Goal: Information Seeking & Learning: Learn about a topic

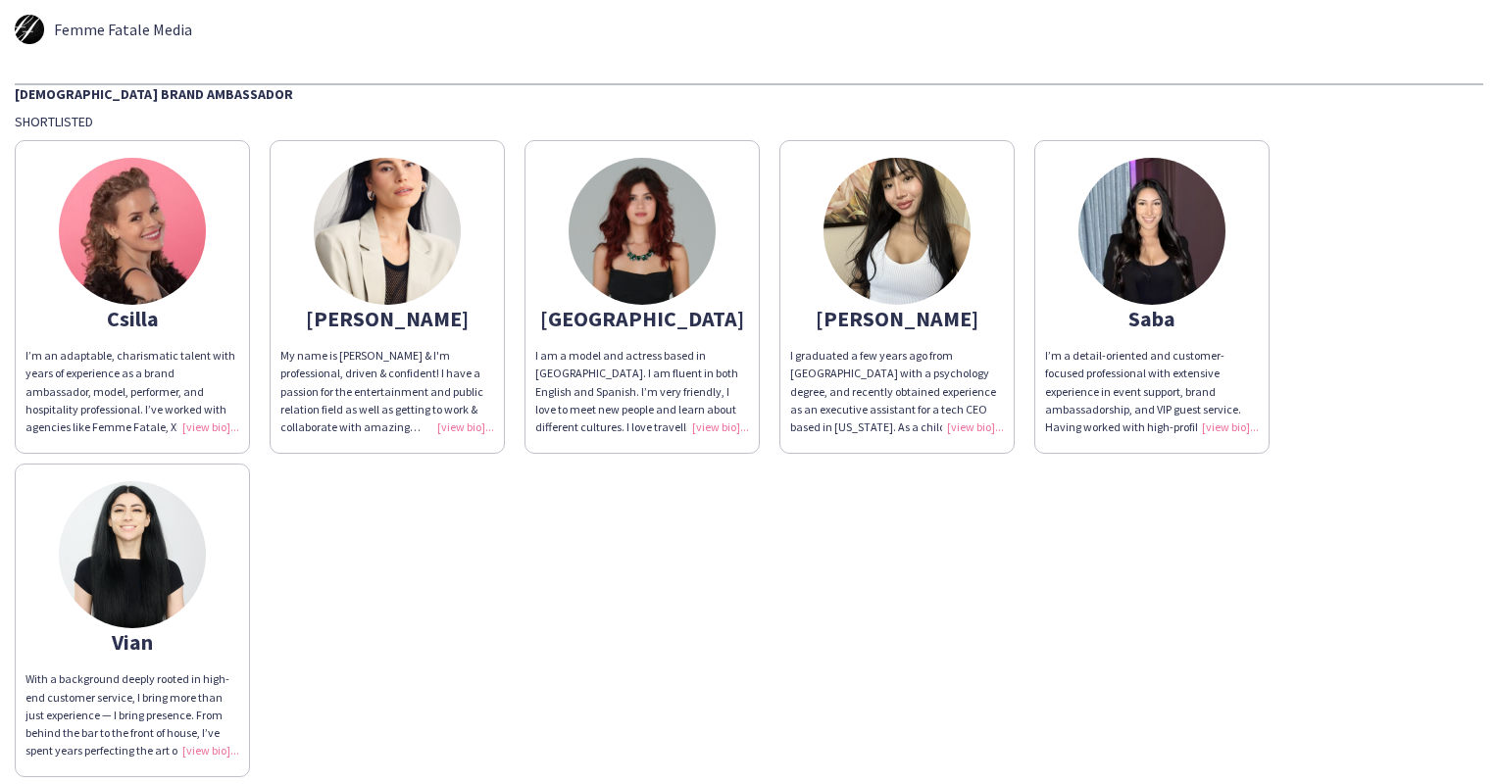
click at [148, 222] on img at bounding box center [132, 231] width 147 height 147
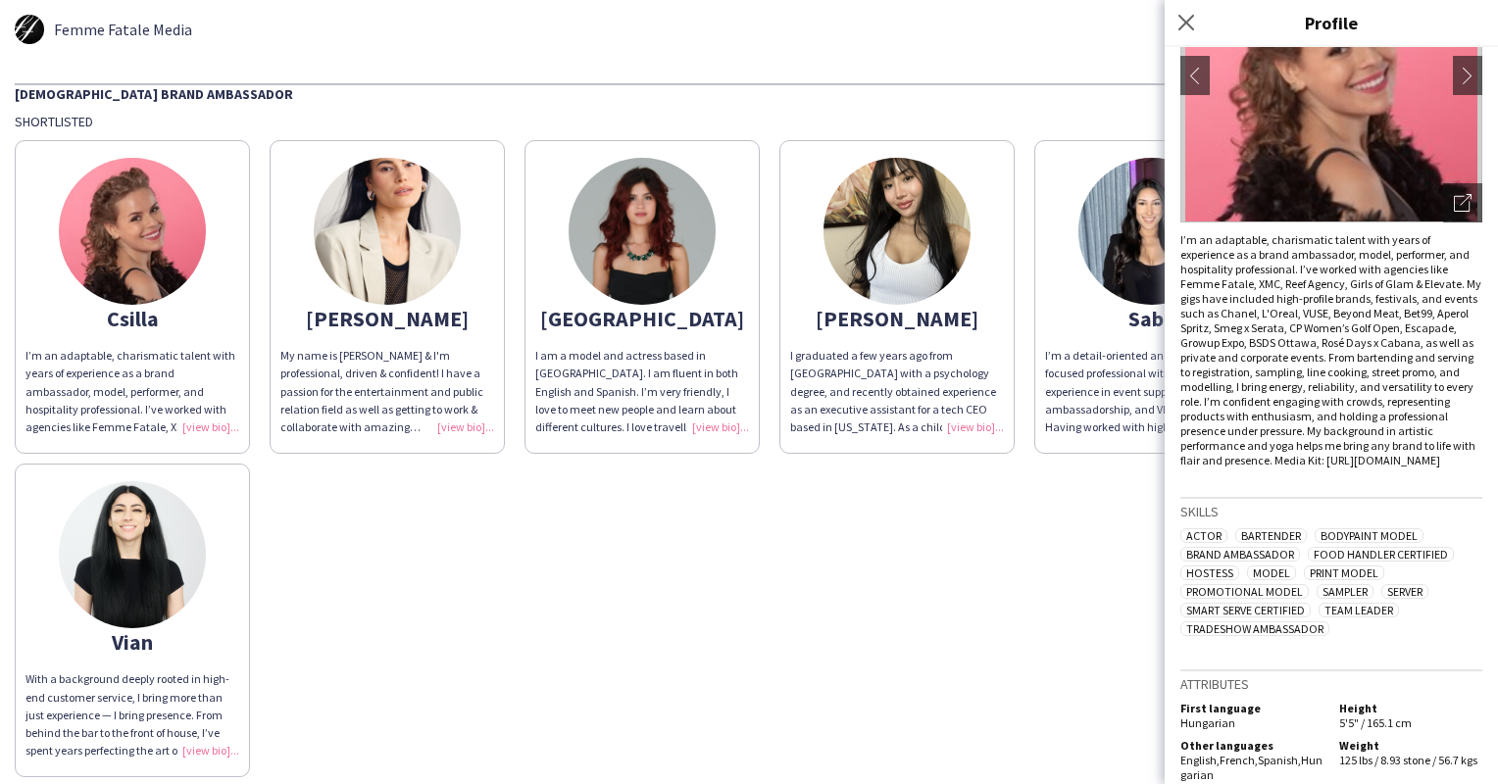
scroll to position [228, 0]
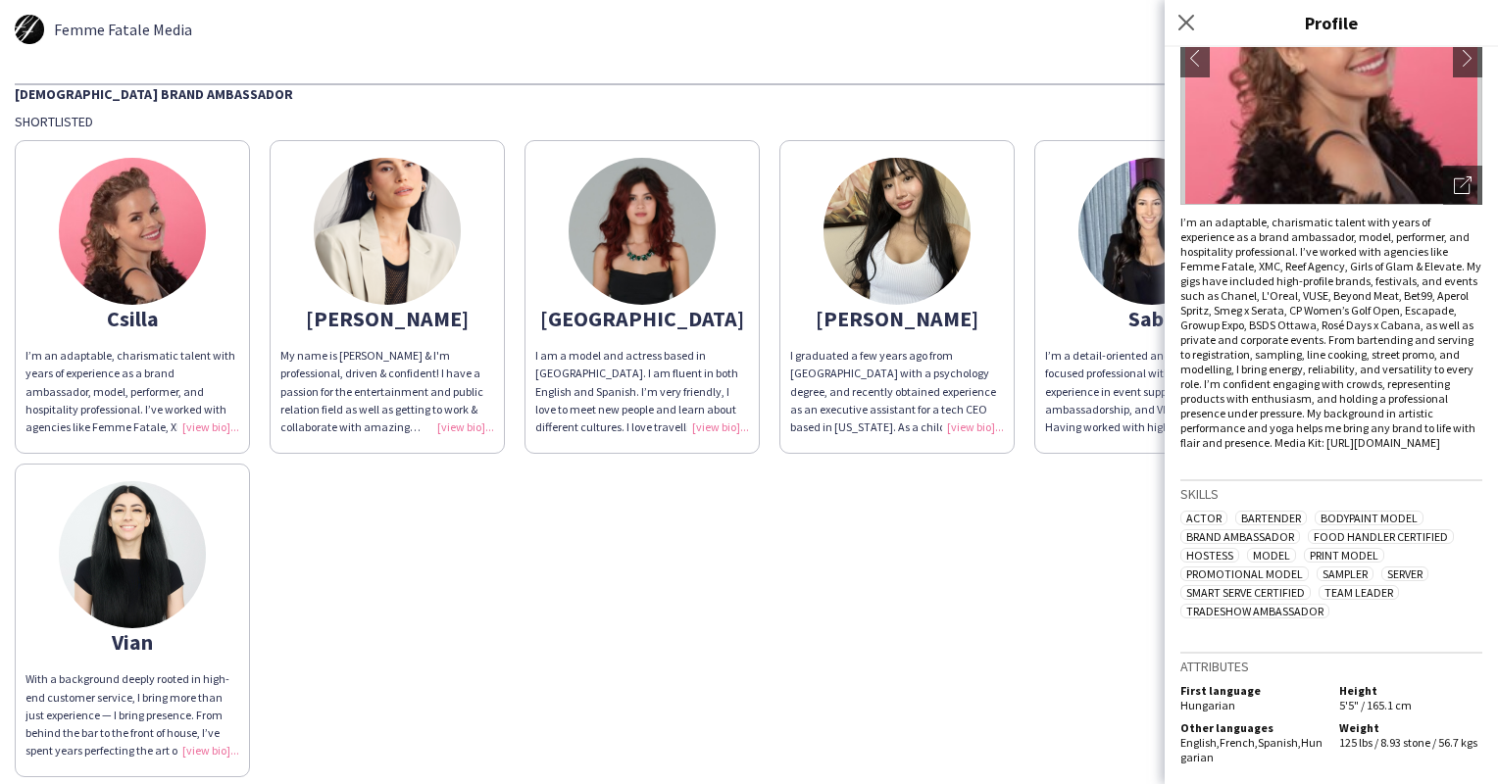
click at [396, 198] on img at bounding box center [387, 231] width 147 height 147
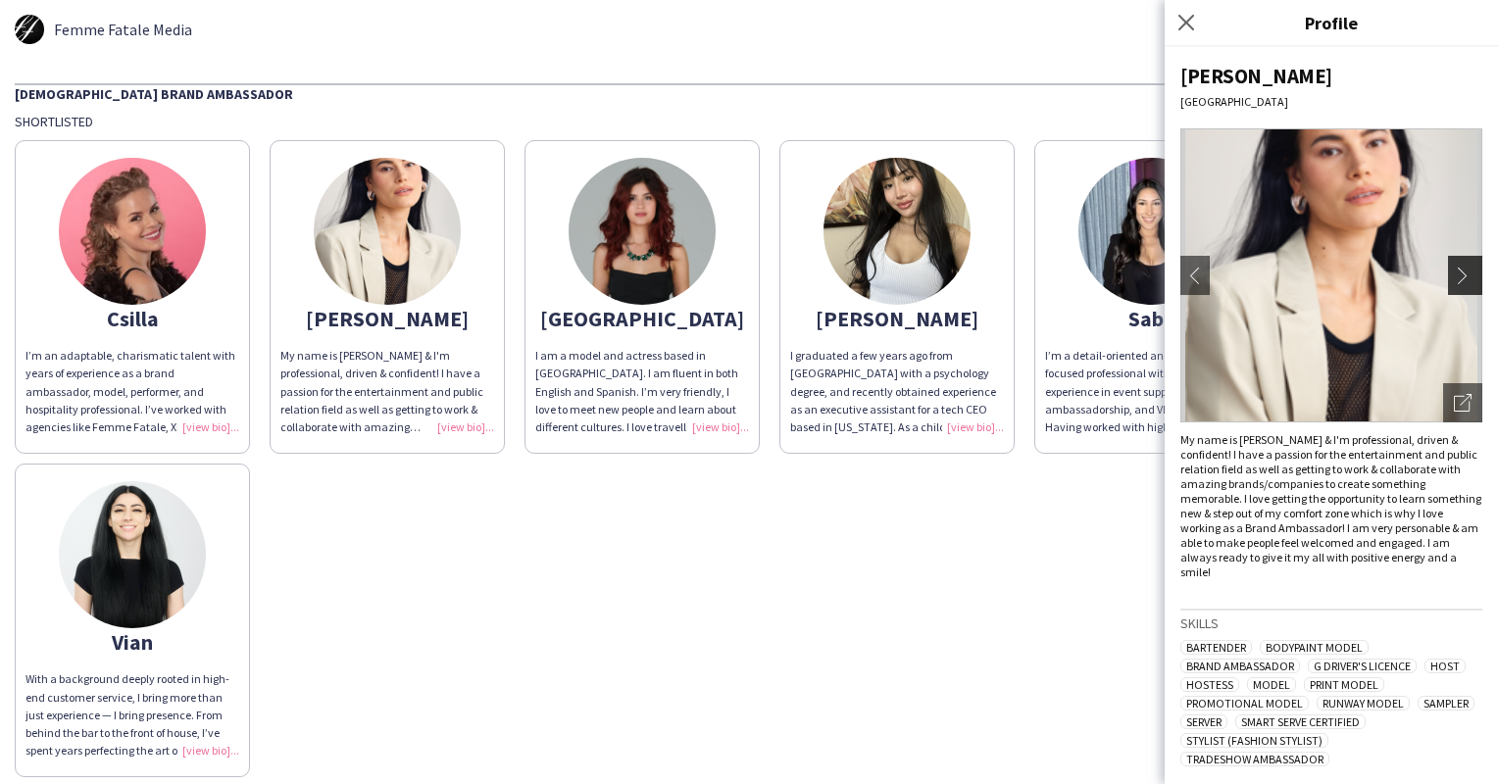
click at [1454, 270] on app-icon "chevron-right" at bounding box center [1466, 276] width 27 height 18
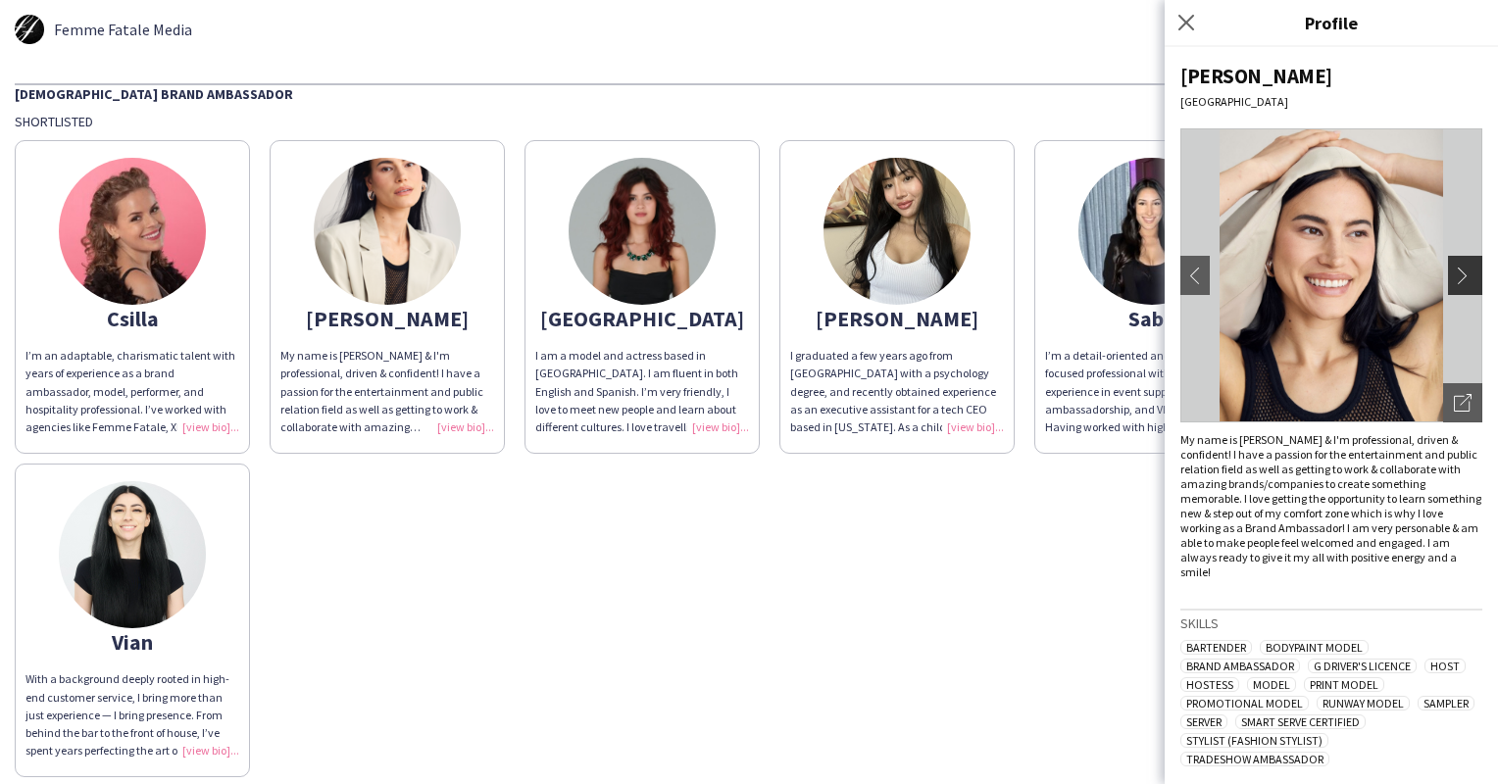
click at [1454, 270] on app-icon "chevron-right" at bounding box center [1466, 276] width 27 height 18
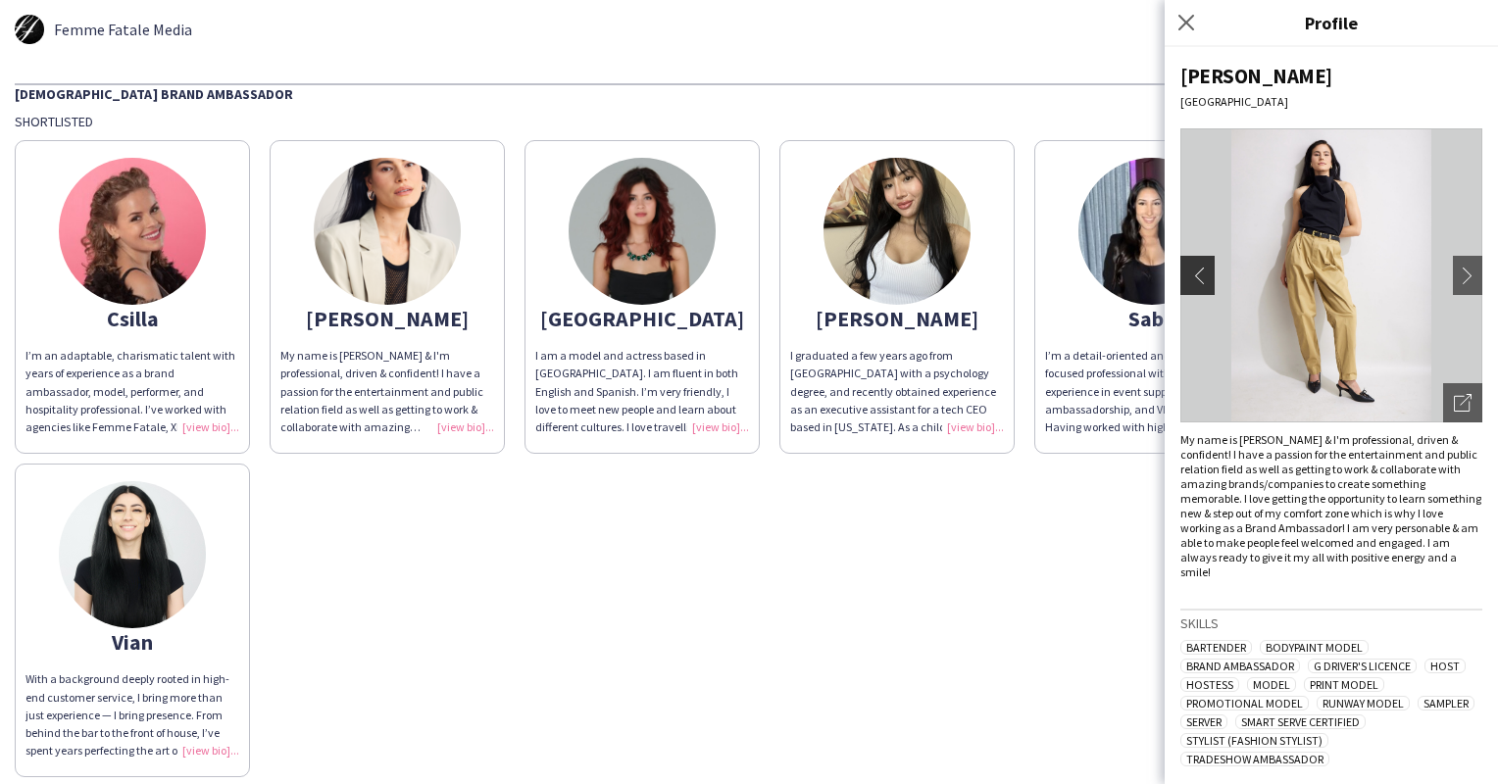
click at [1199, 267] on app-icon "chevron-left" at bounding box center [1194, 276] width 27 height 18
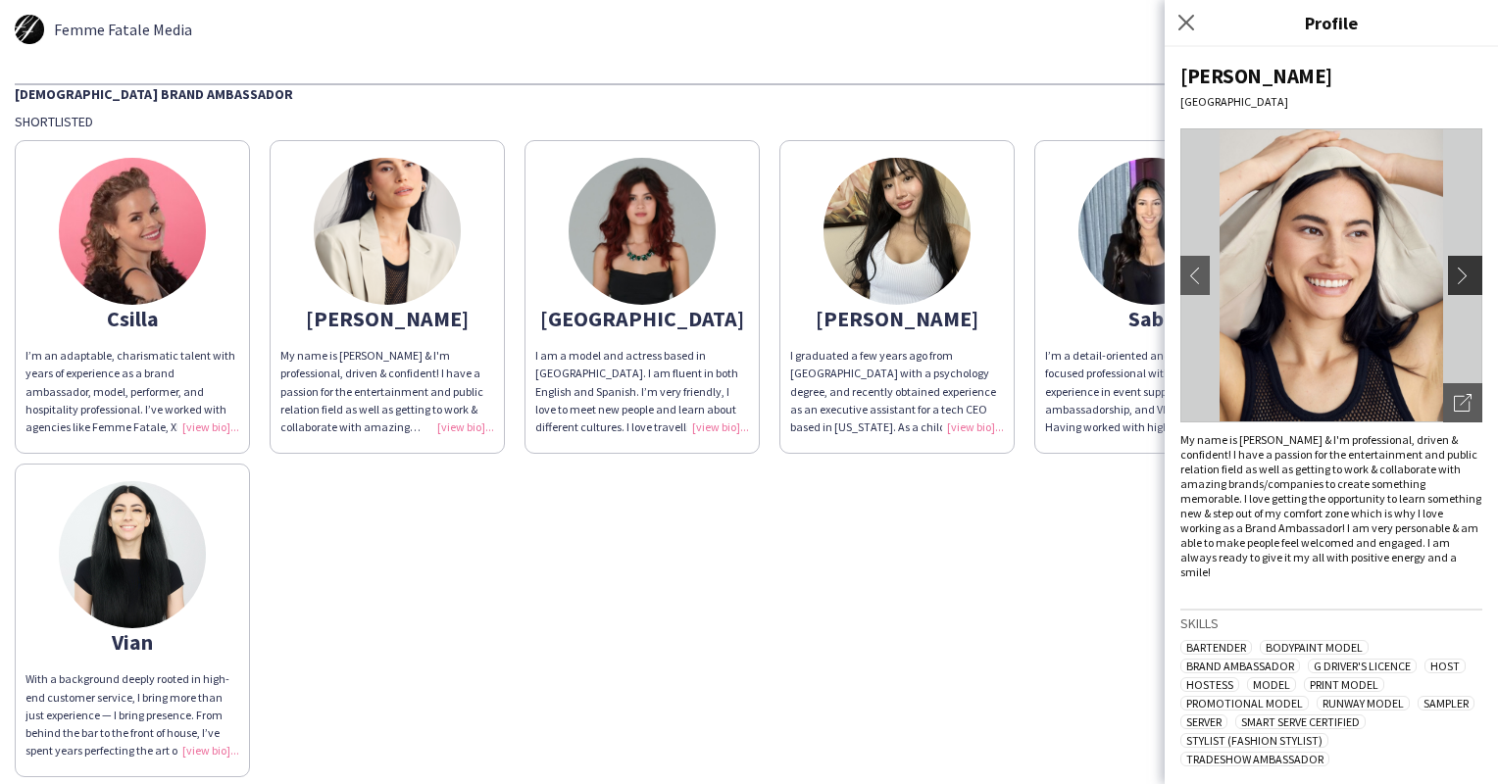
click at [1458, 287] on button "chevron-right" at bounding box center [1467, 275] width 39 height 39
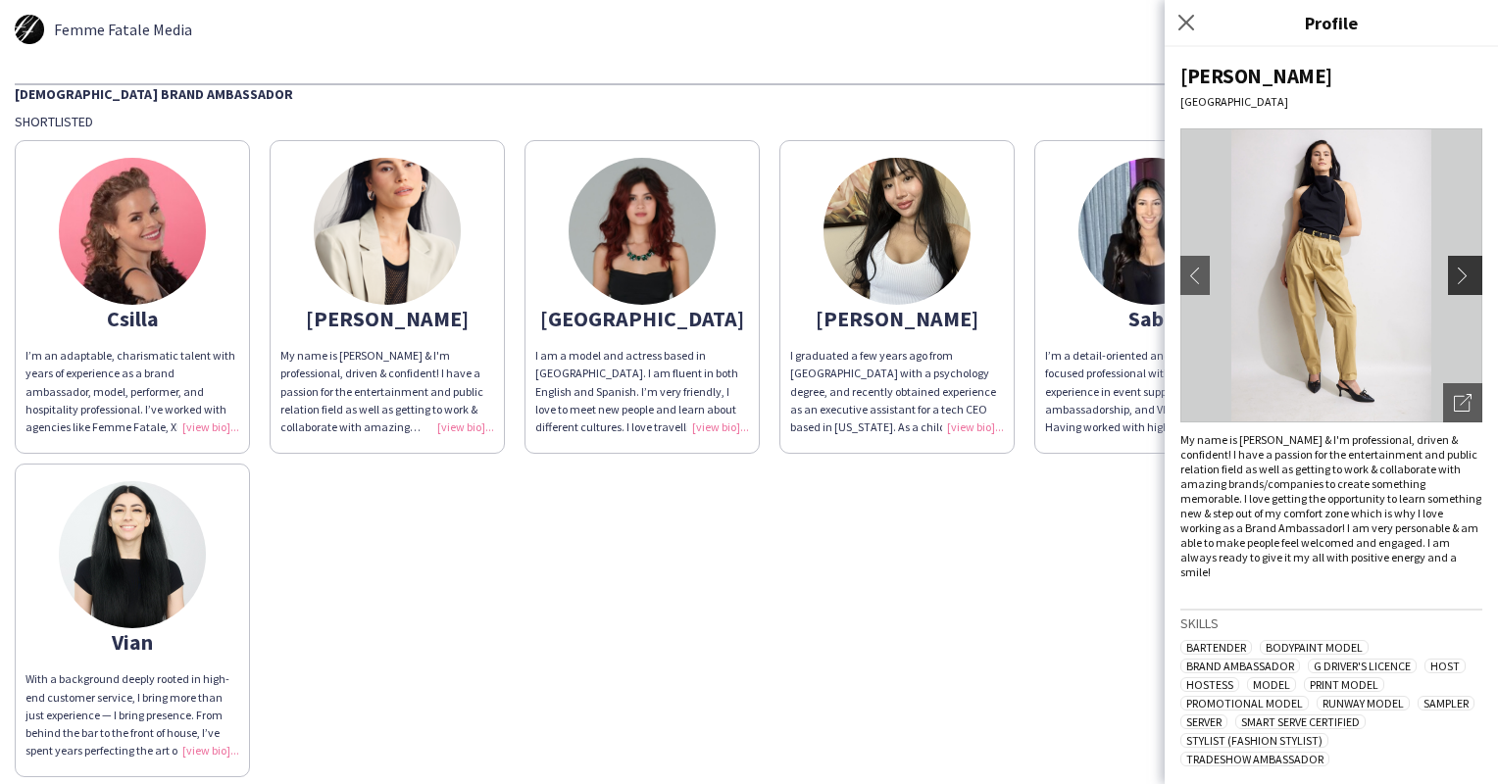
click at [1457, 287] on button "chevron-right" at bounding box center [1467, 275] width 39 height 39
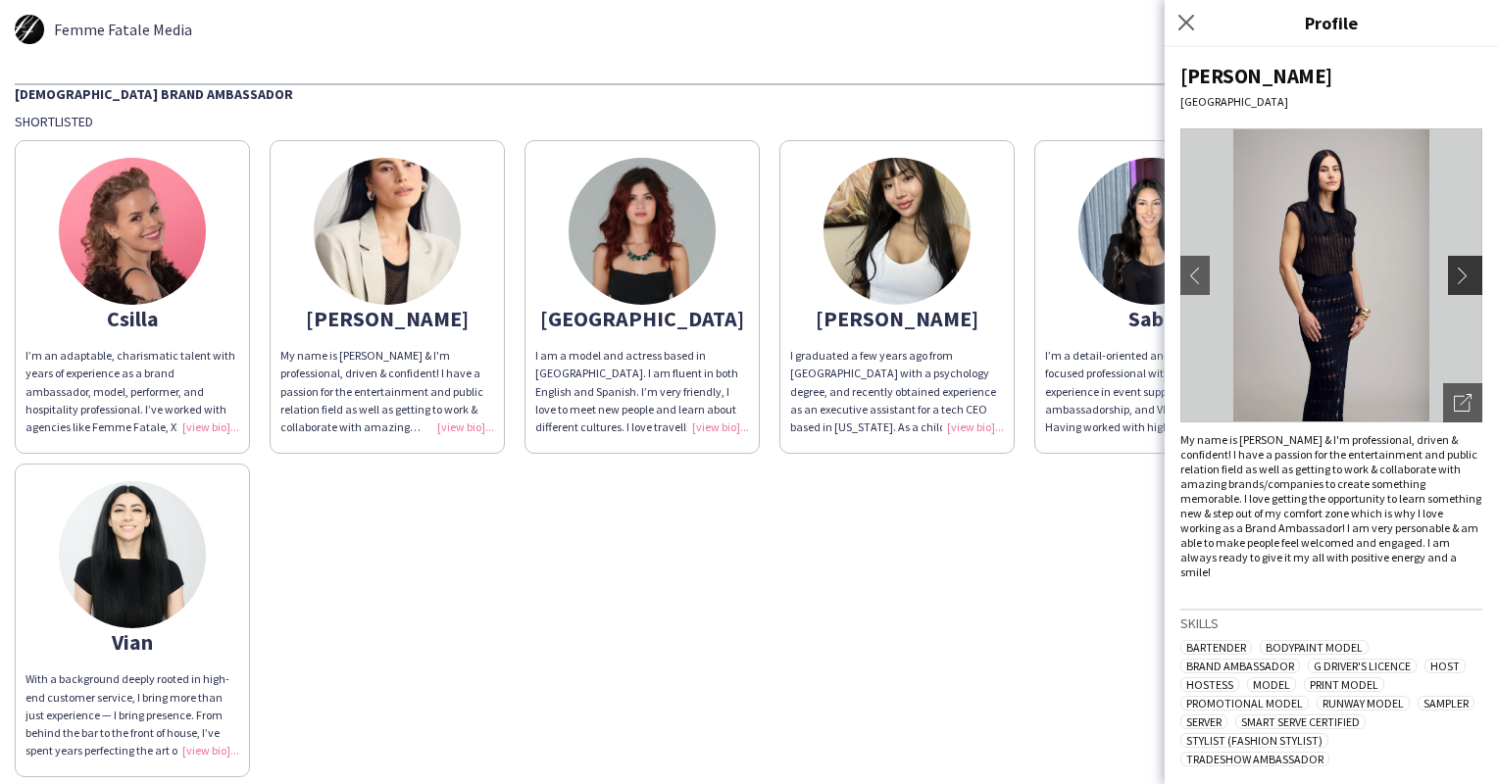
click at [1457, 287] on button "chevron-right" at bounding box center [1467, 275] width 39 height 39
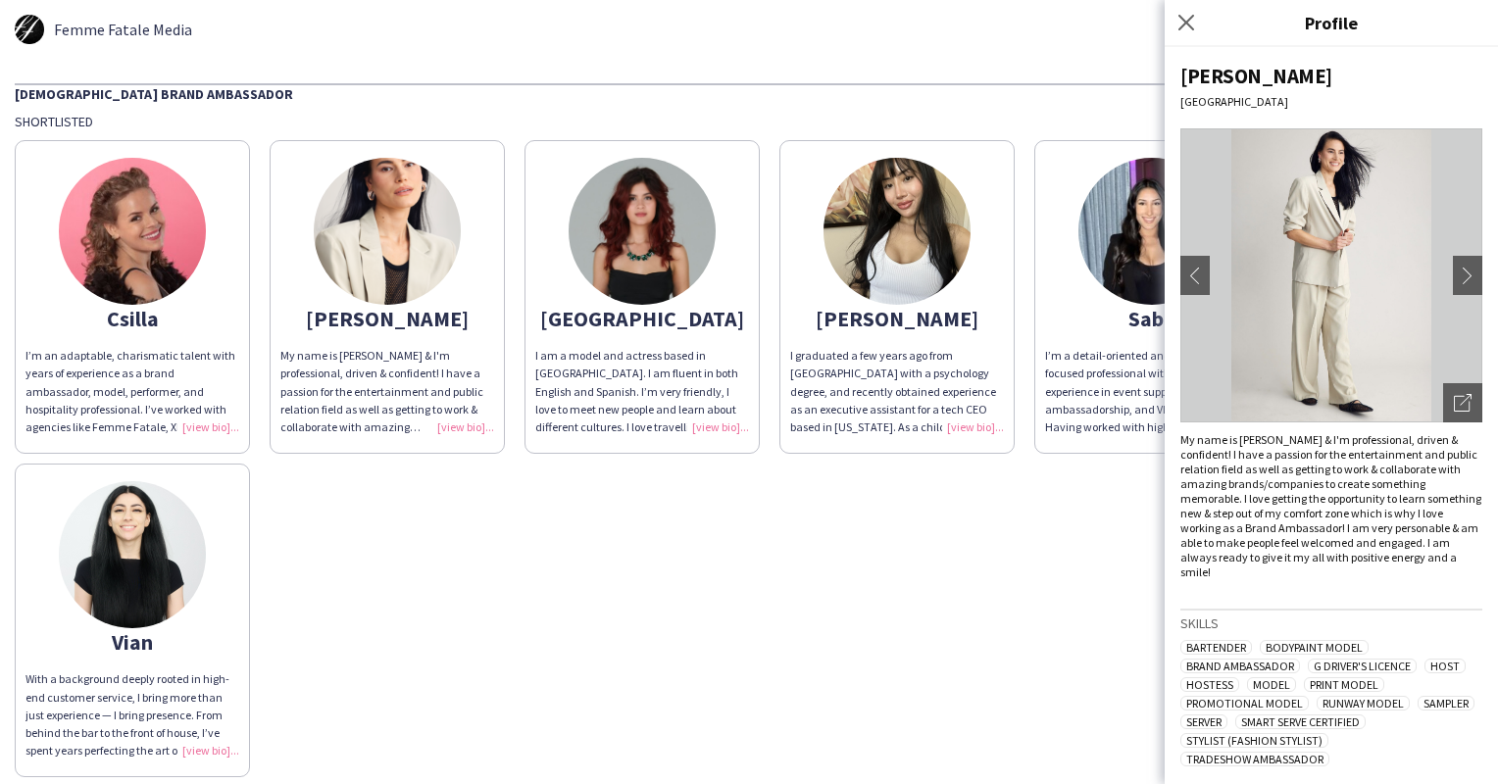
click at [639, 314] on div "[GEOGRAPHIC_DATA]" at bounding box center [642, 319] width 214 height 18
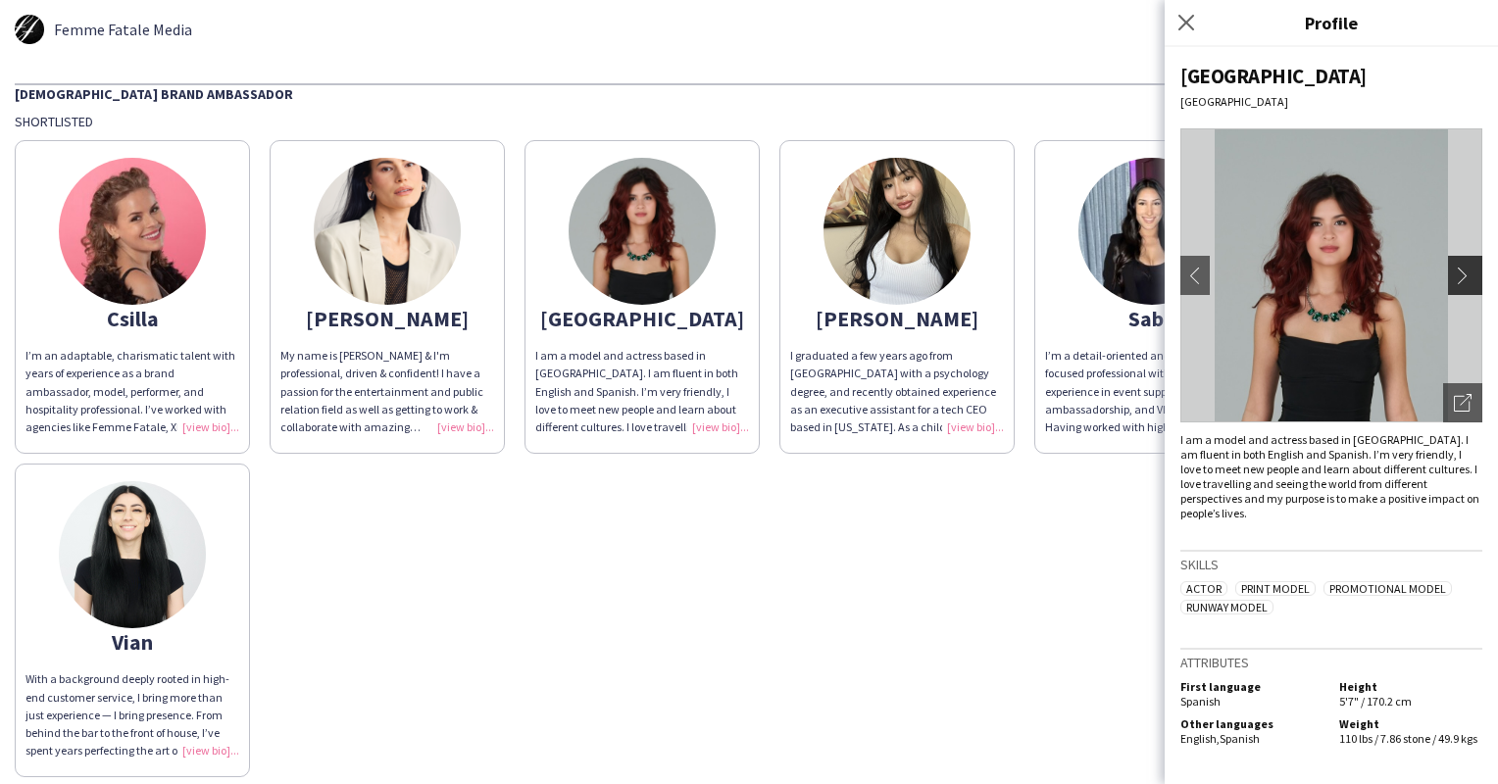
click at [1467, 274] on app-icon "chevron-right" at bounding box center [1466, 276] width 27 height 18
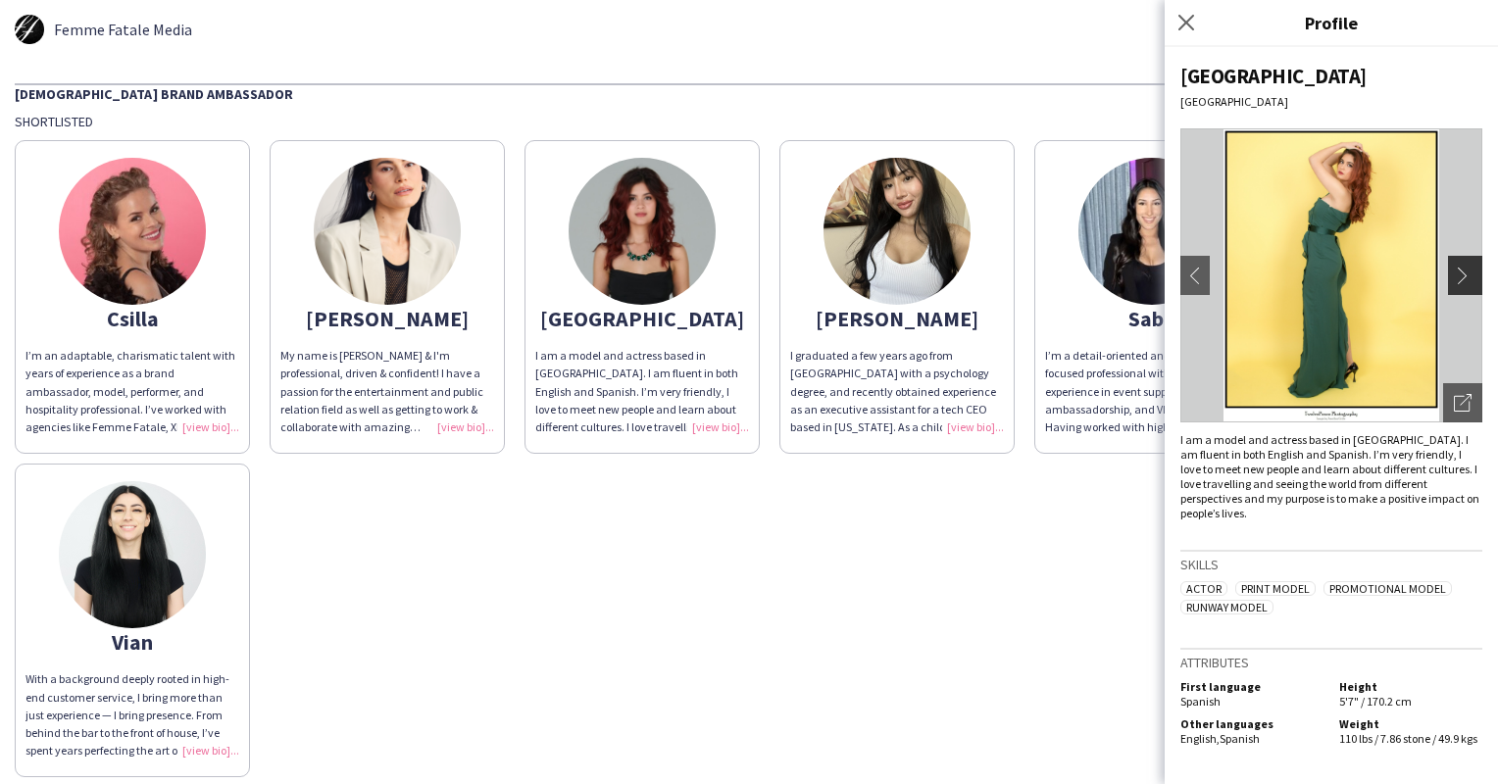
click at [1468, 274] on app-icon "chevron-right" at bounding box center [1466, 276] width 27 height 18
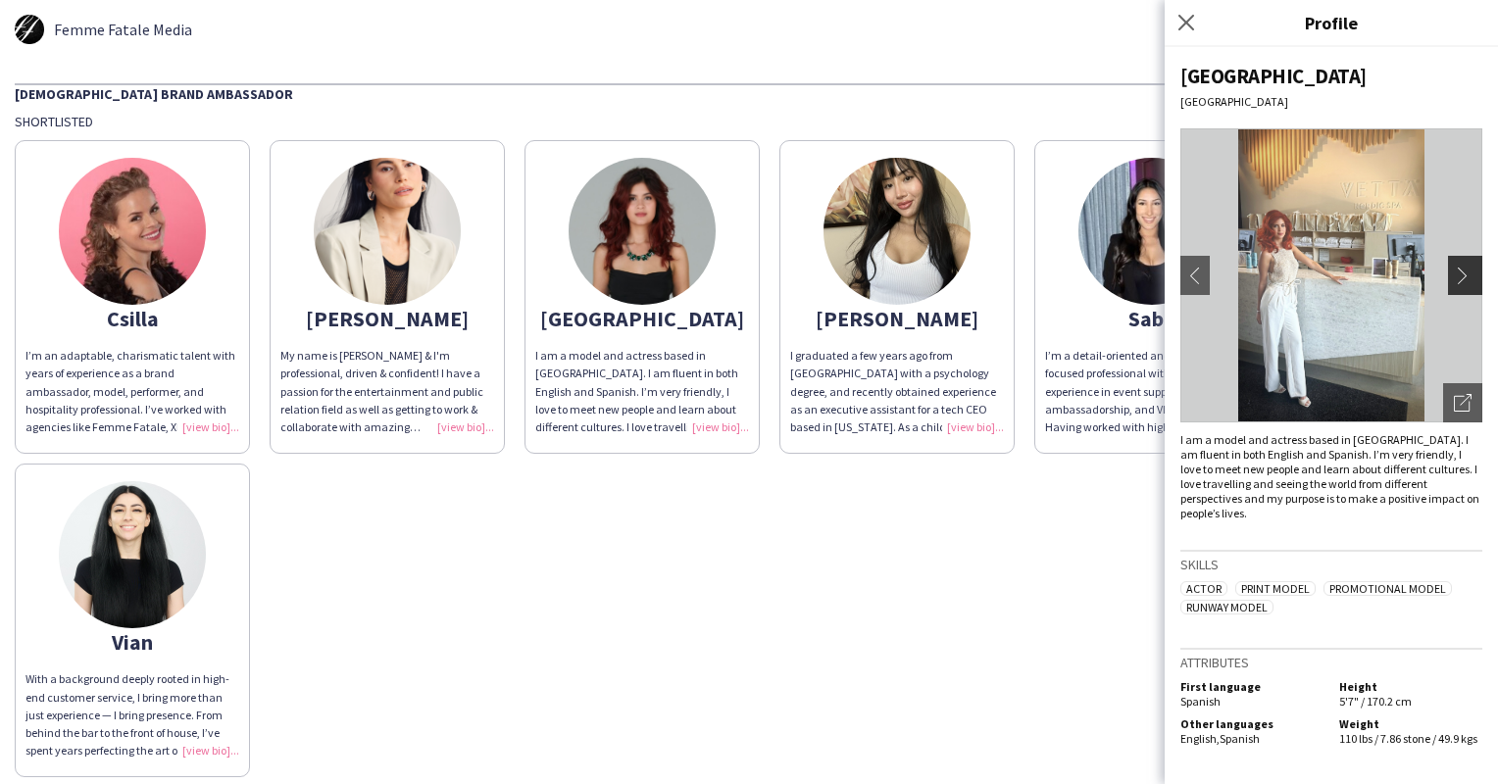
click at [1468, 274] on app-icon "chevron-right" at bounding box center [1466, 276] width 27 height 18
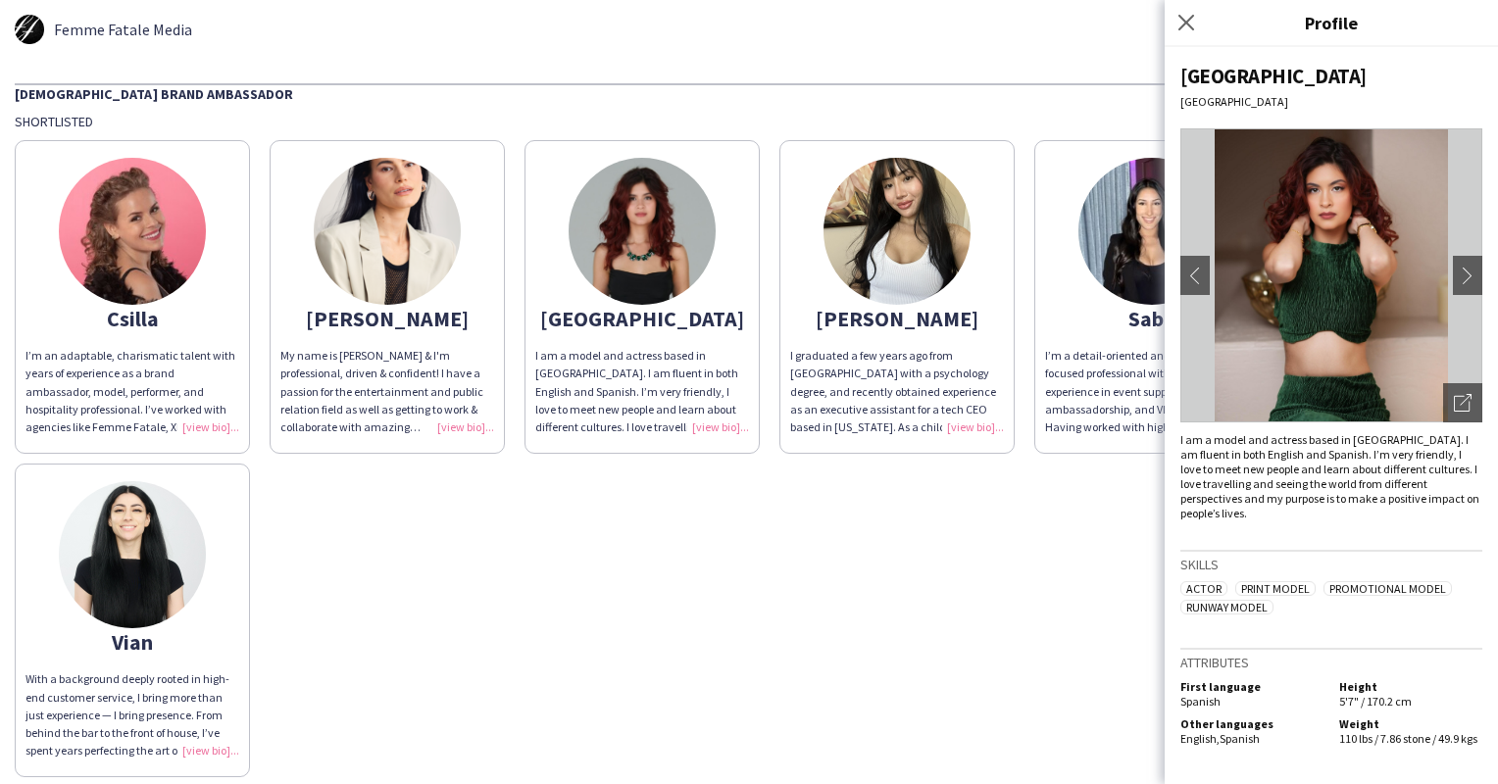
click at [915, 297] on img at bounding box center [896, 231] width 147 height 147
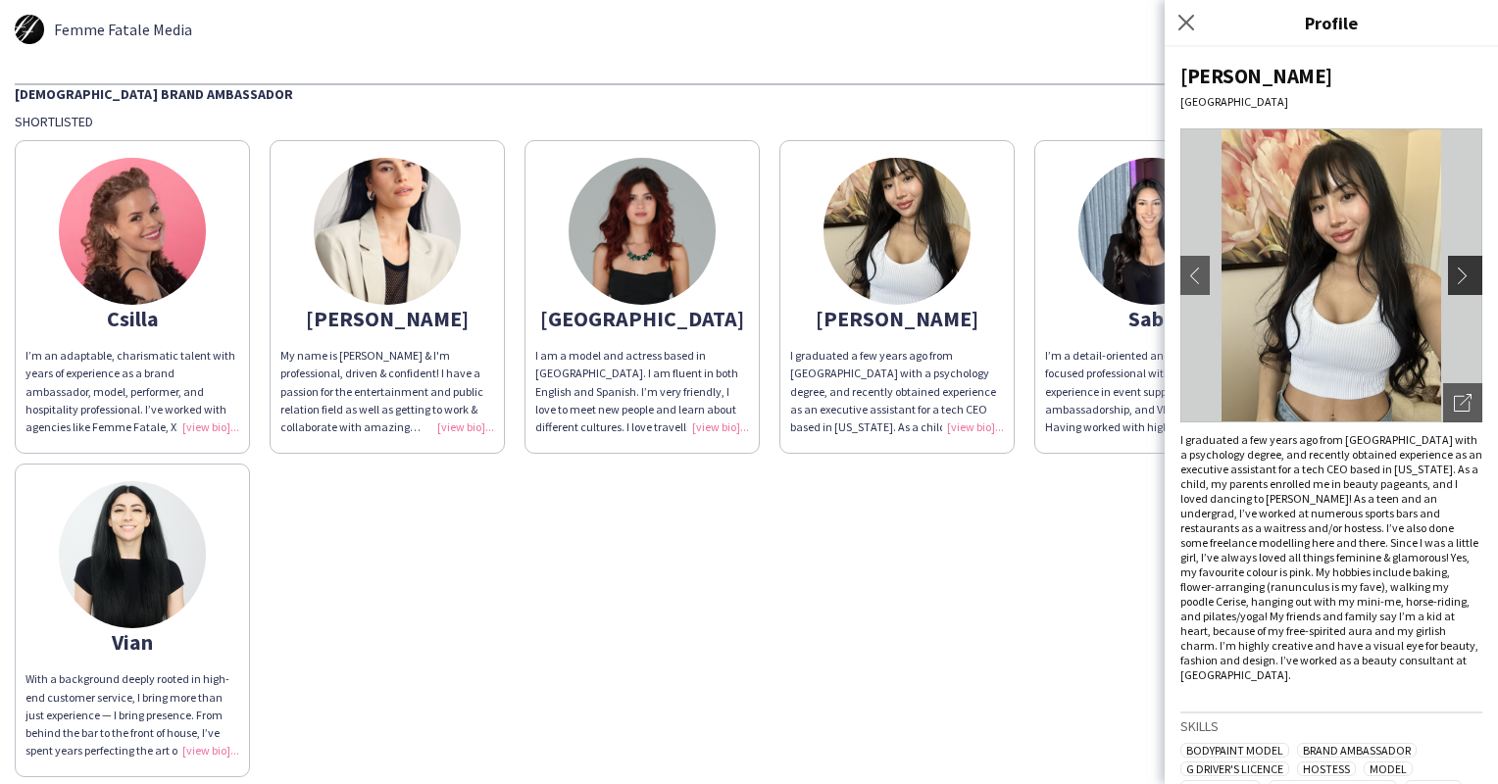
click at [1453, 278] on app-icon "chevron-right" at bounding box center [1466, 276] width 27 height 18
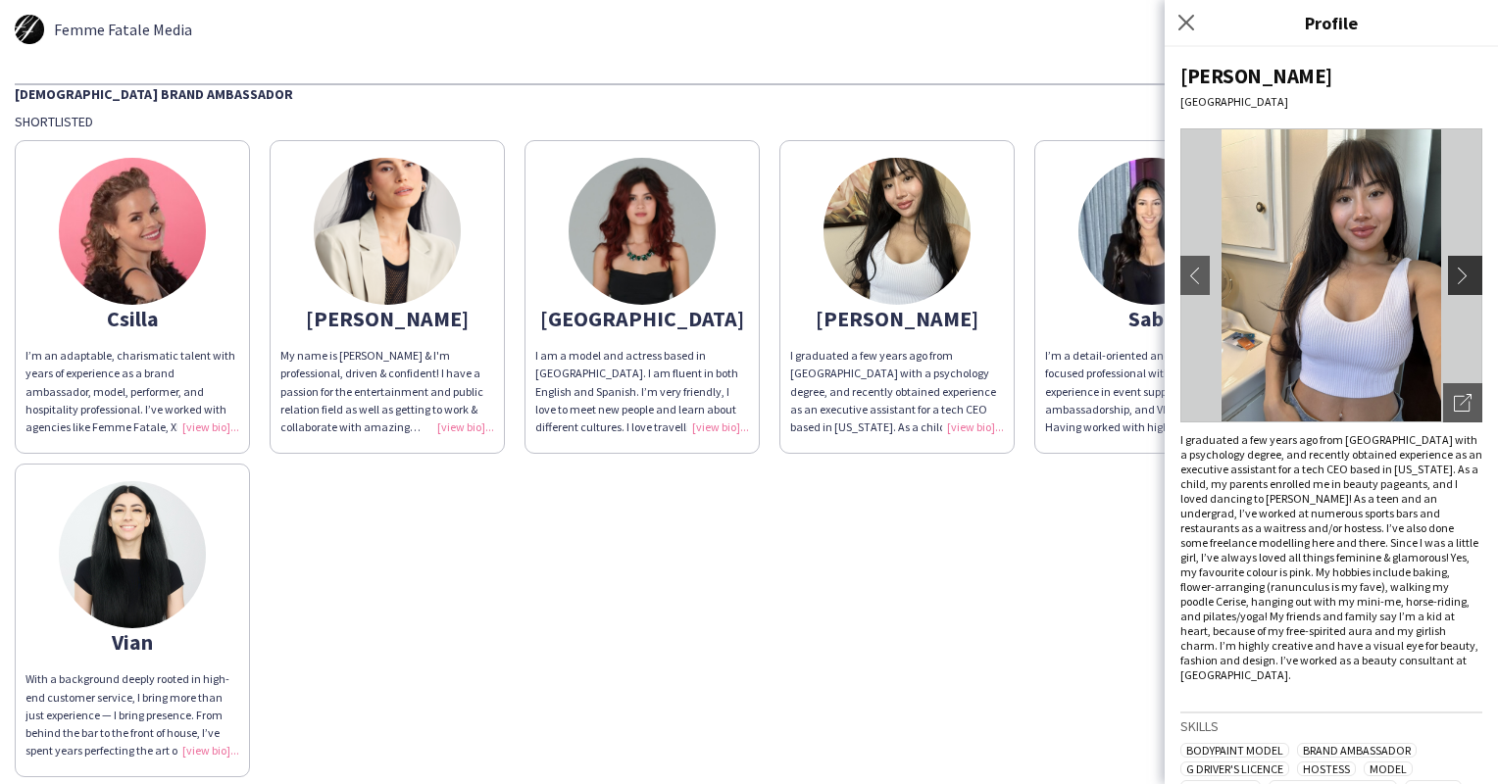
click at [1453, 278] on app-icon "chevron-right" at bounding box center [1466, 276] width 27 height 18
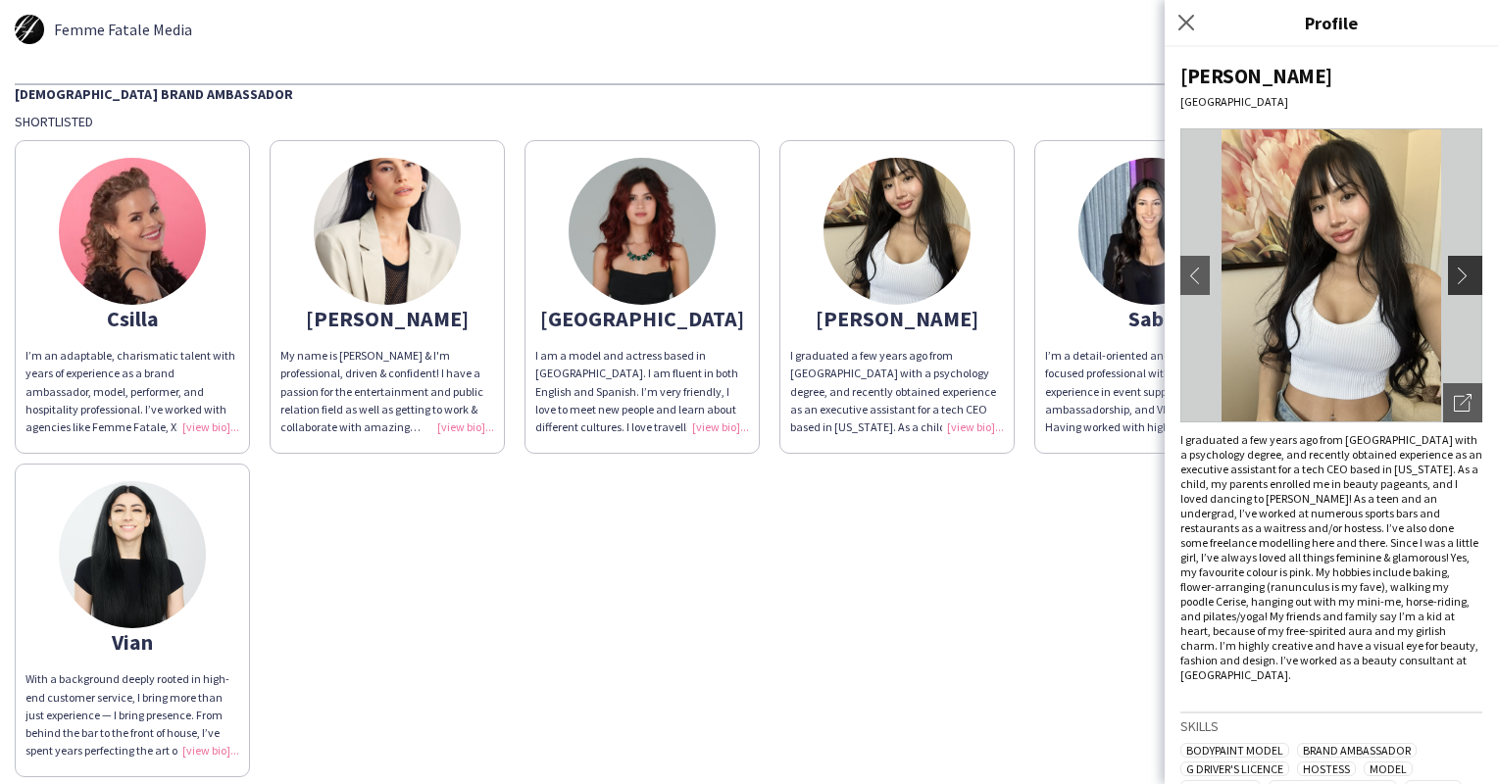
click at [1453, 278] on app-icon "chevron-right" at bounding box center [1466, 276] width 27 height 18
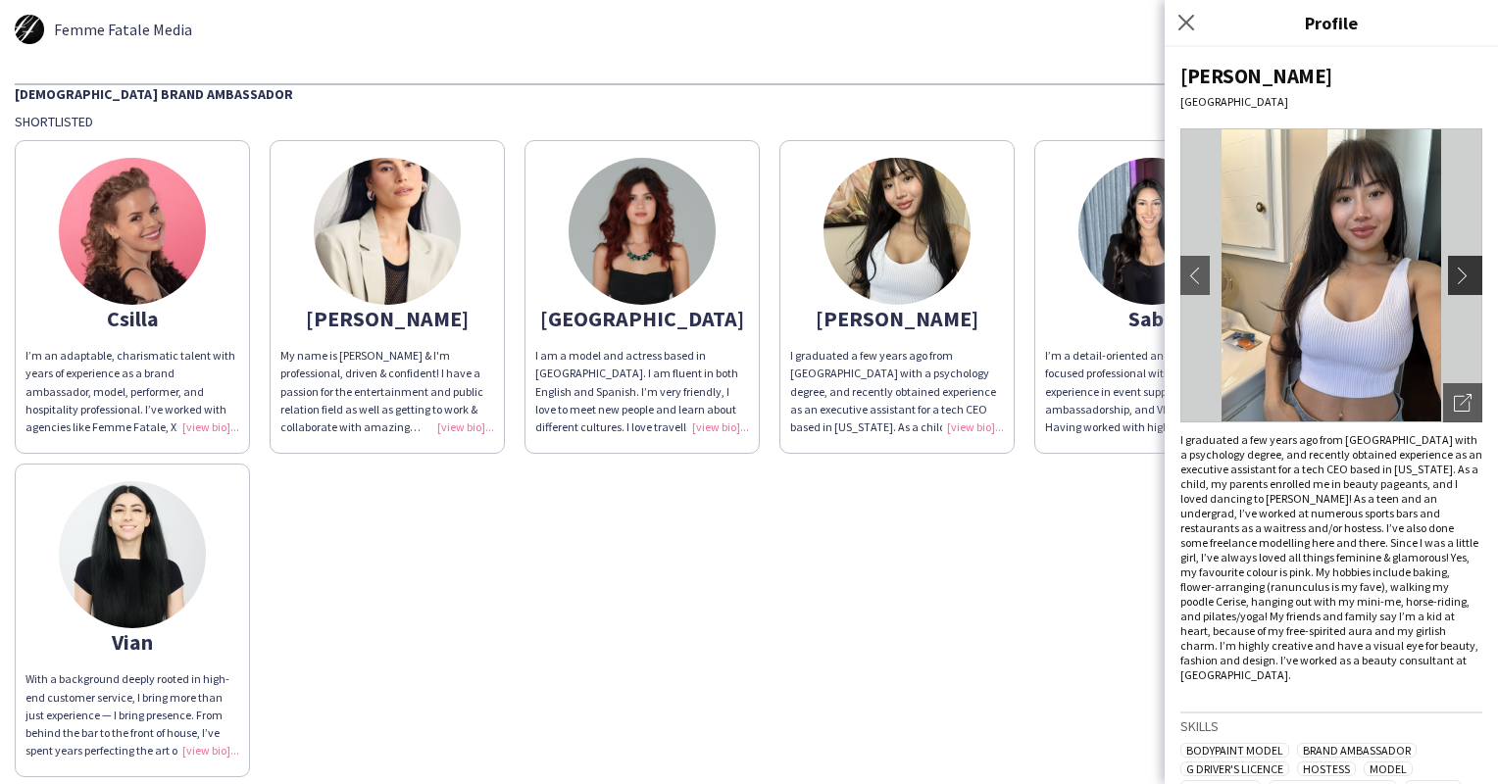
click at [1453, 278] on app-icon "chevron-right" at bounding box center [1466, 276] width 27 height 18
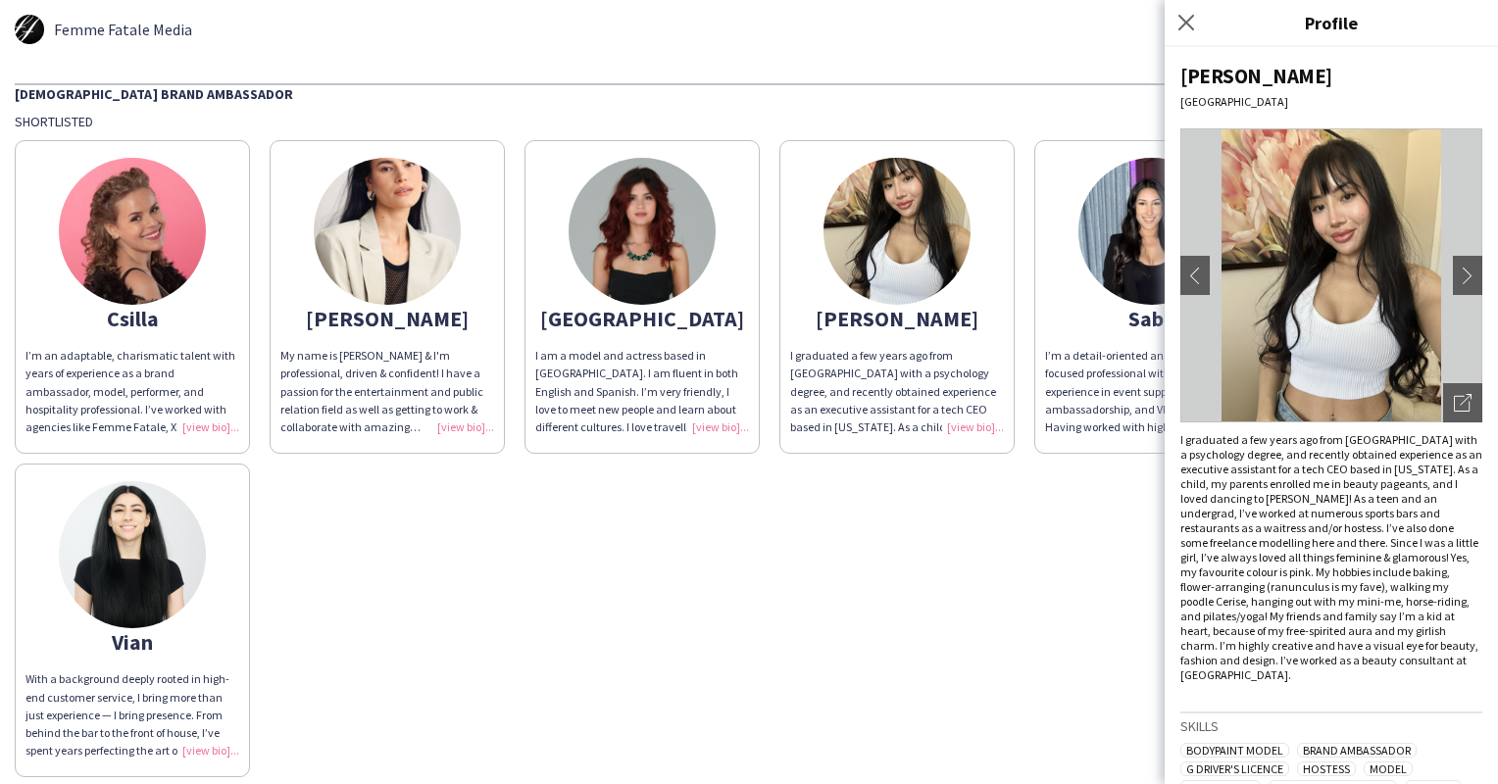
click at [1086, 304] on app-share-pages-crew-card "Saba I’m a detail-oriented and customer-focused professional with extensive exp…" at bounding box center [1151, 297] width 235 height 314
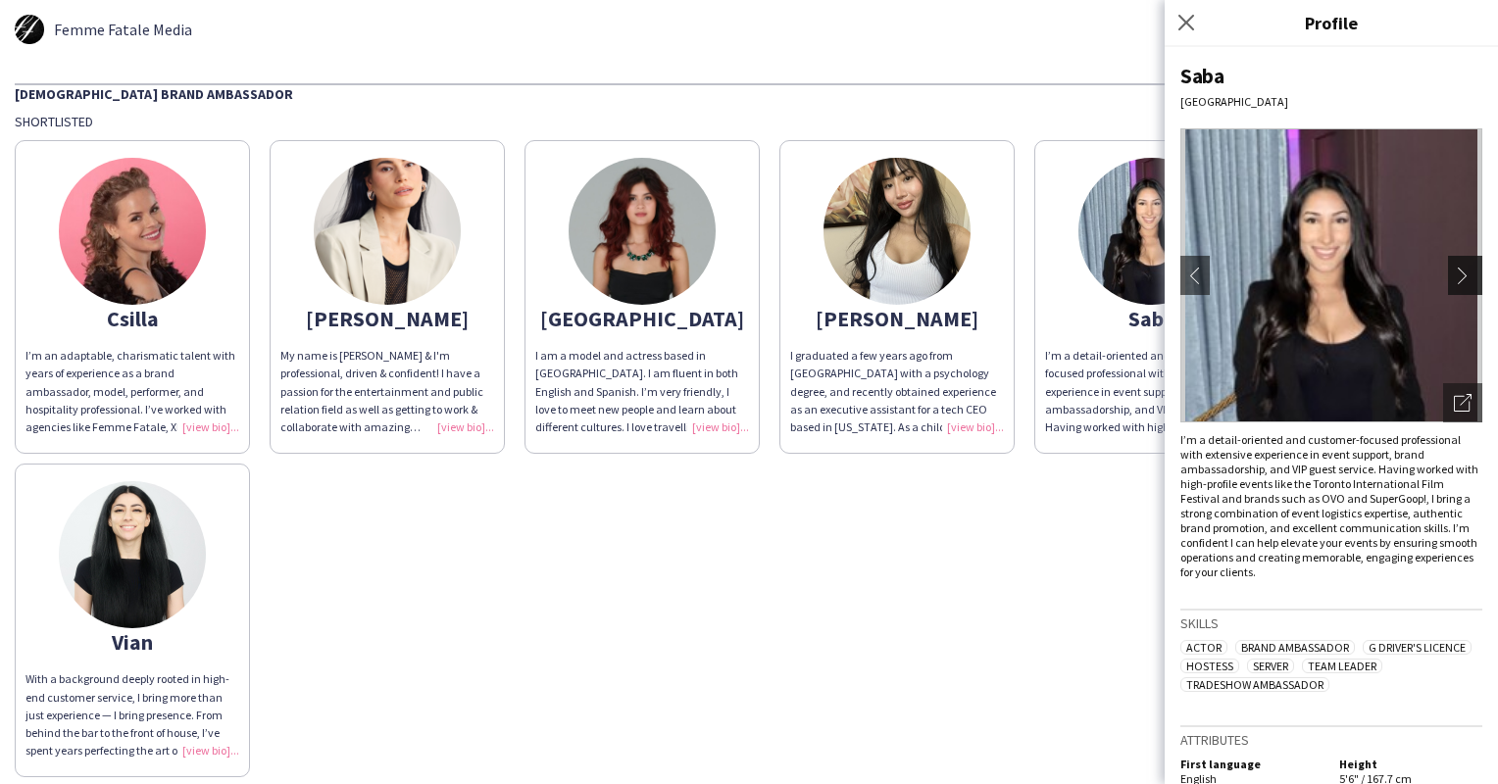
click at [1455, 279] on app-icon "chevron-right" at bounding box center [1466, 276] width 27 height 18
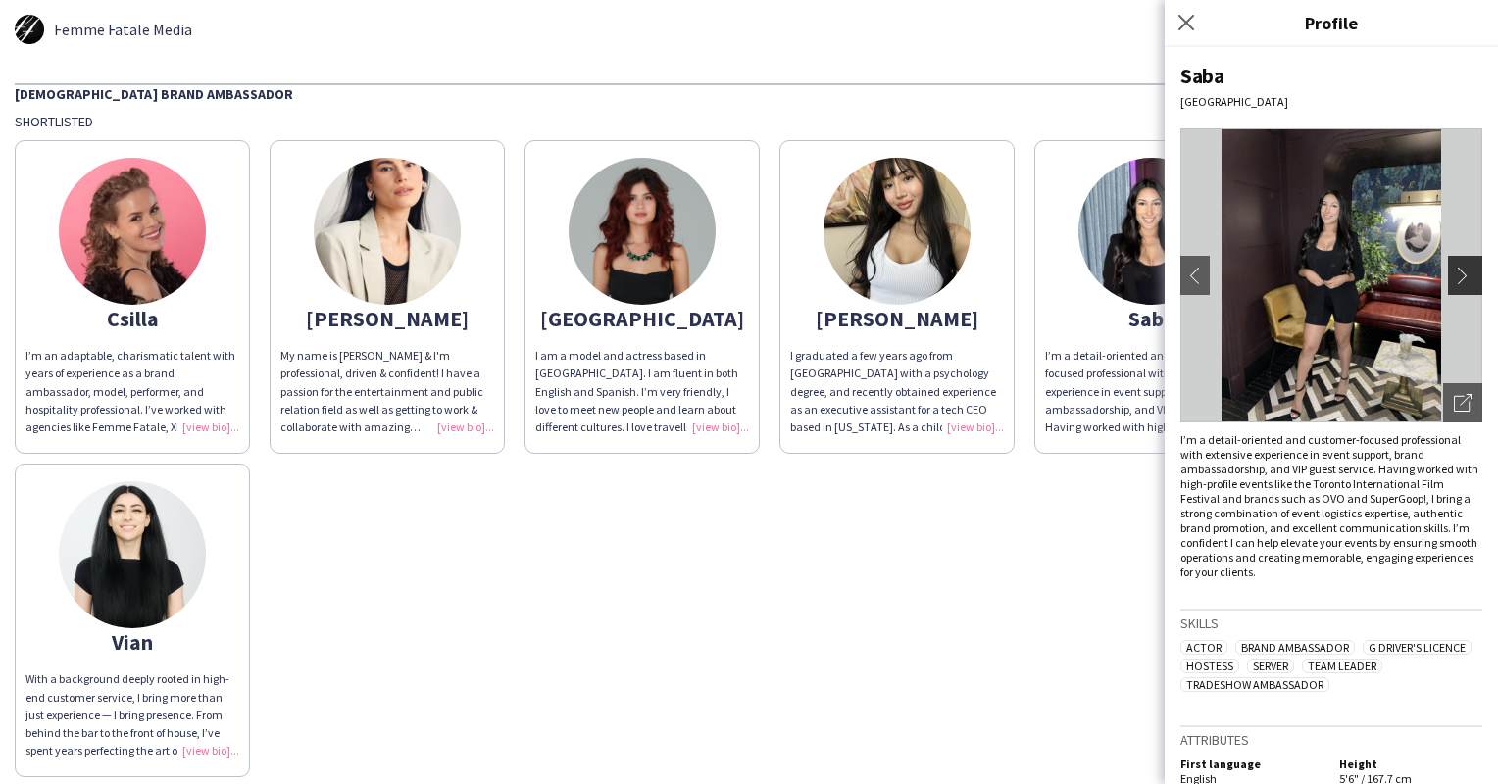
click at [1456, 279] on app-icon "chevron-right" at bounding box center [1466, 276] width 27 height 18
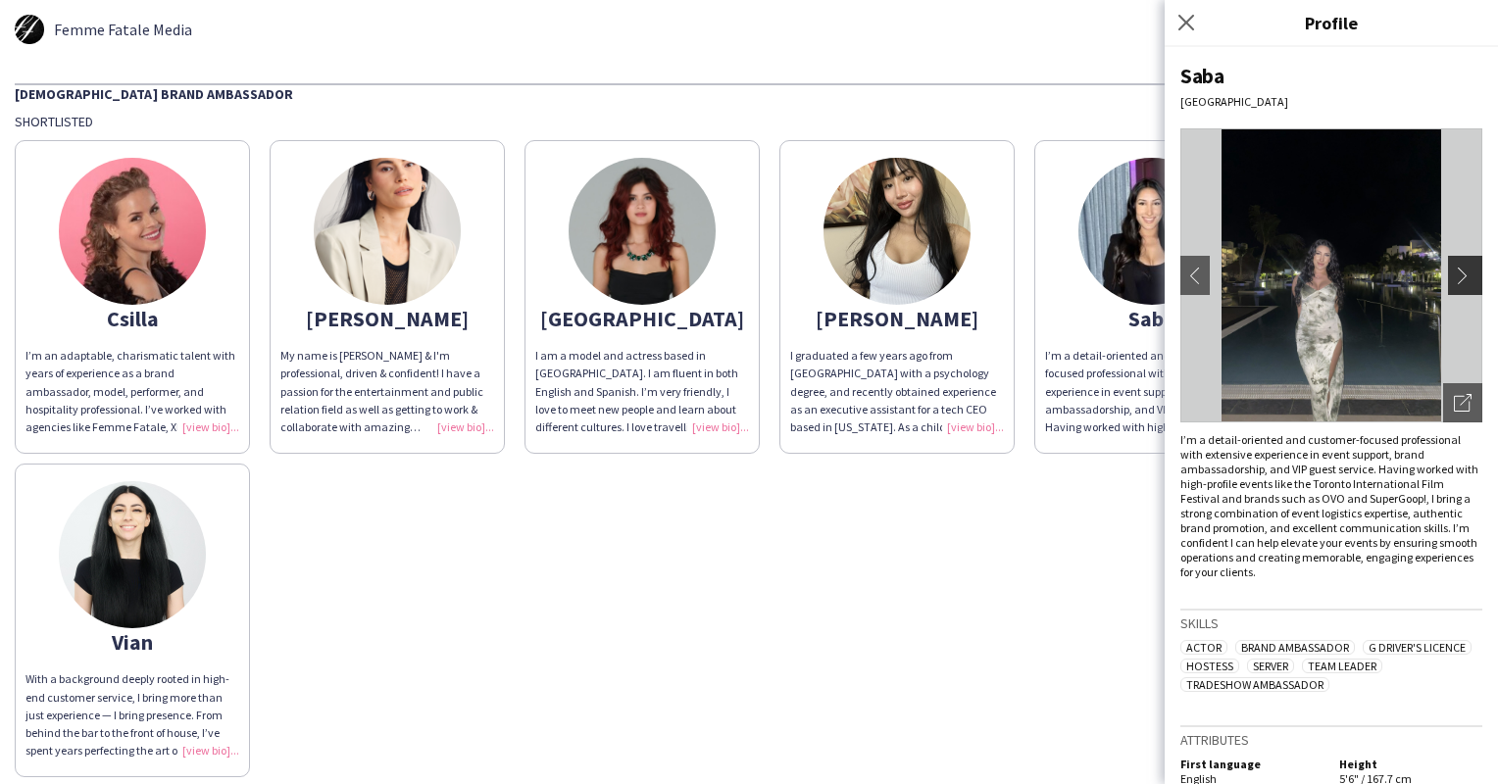
click at [1456, 279] on app-icon "chevron-right" at bounding box center [1466, 276] width 27 height 18
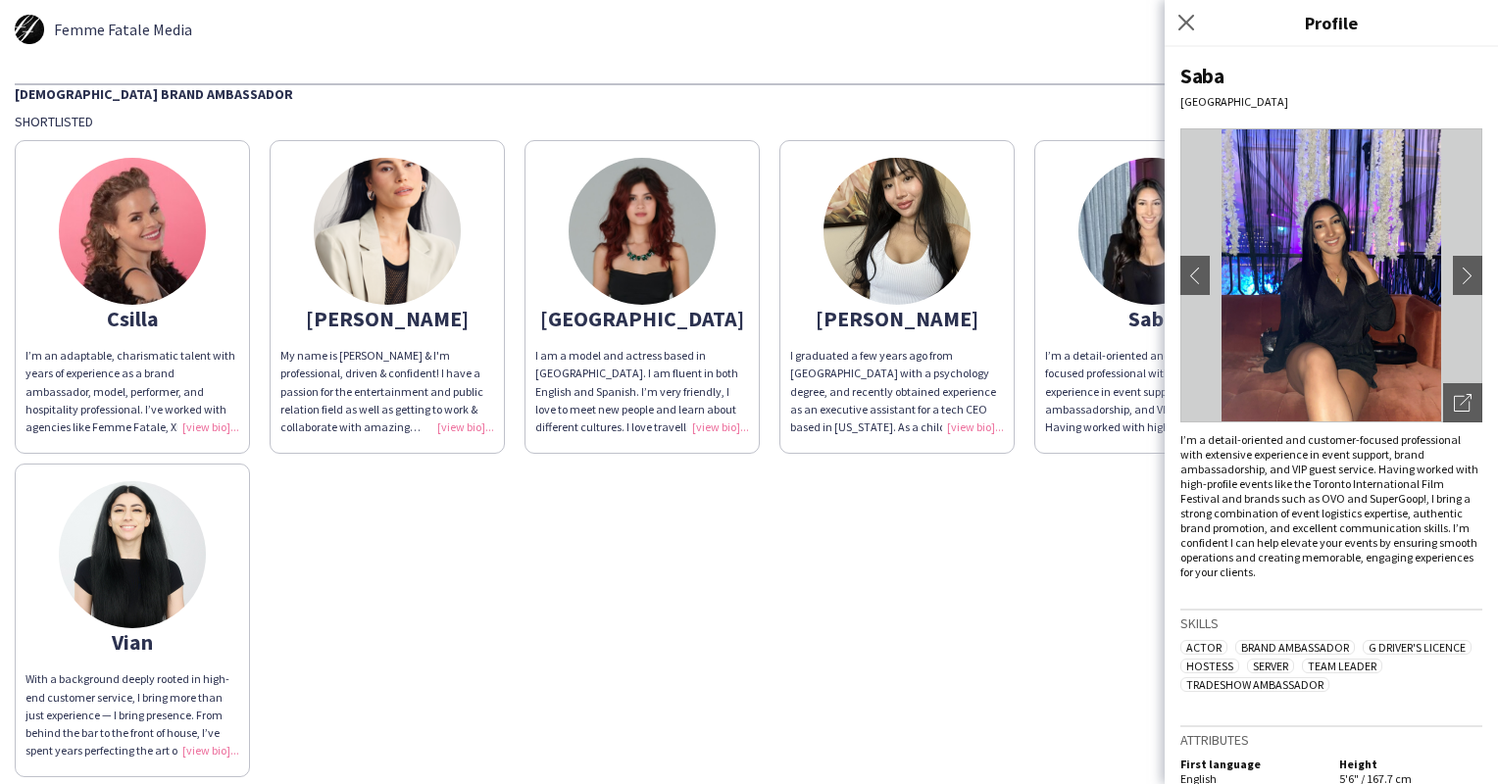
scroll to position [71, 0]
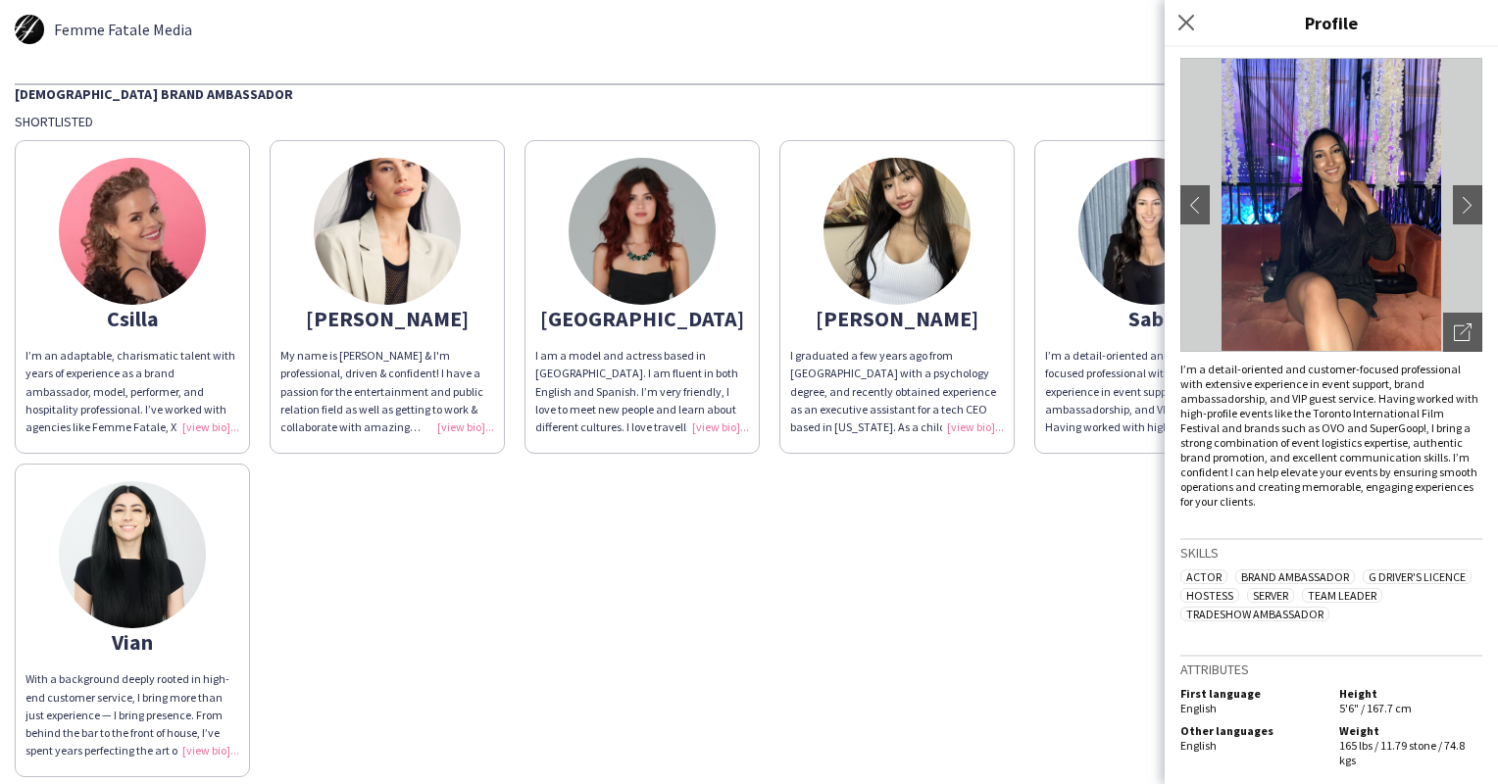
click at [192, 599] on app-share-pages-crew-card "Vian With a background deeply rooted in high-end customer service, I bring more…" at bounding box center [132, 621] width 235 height 314
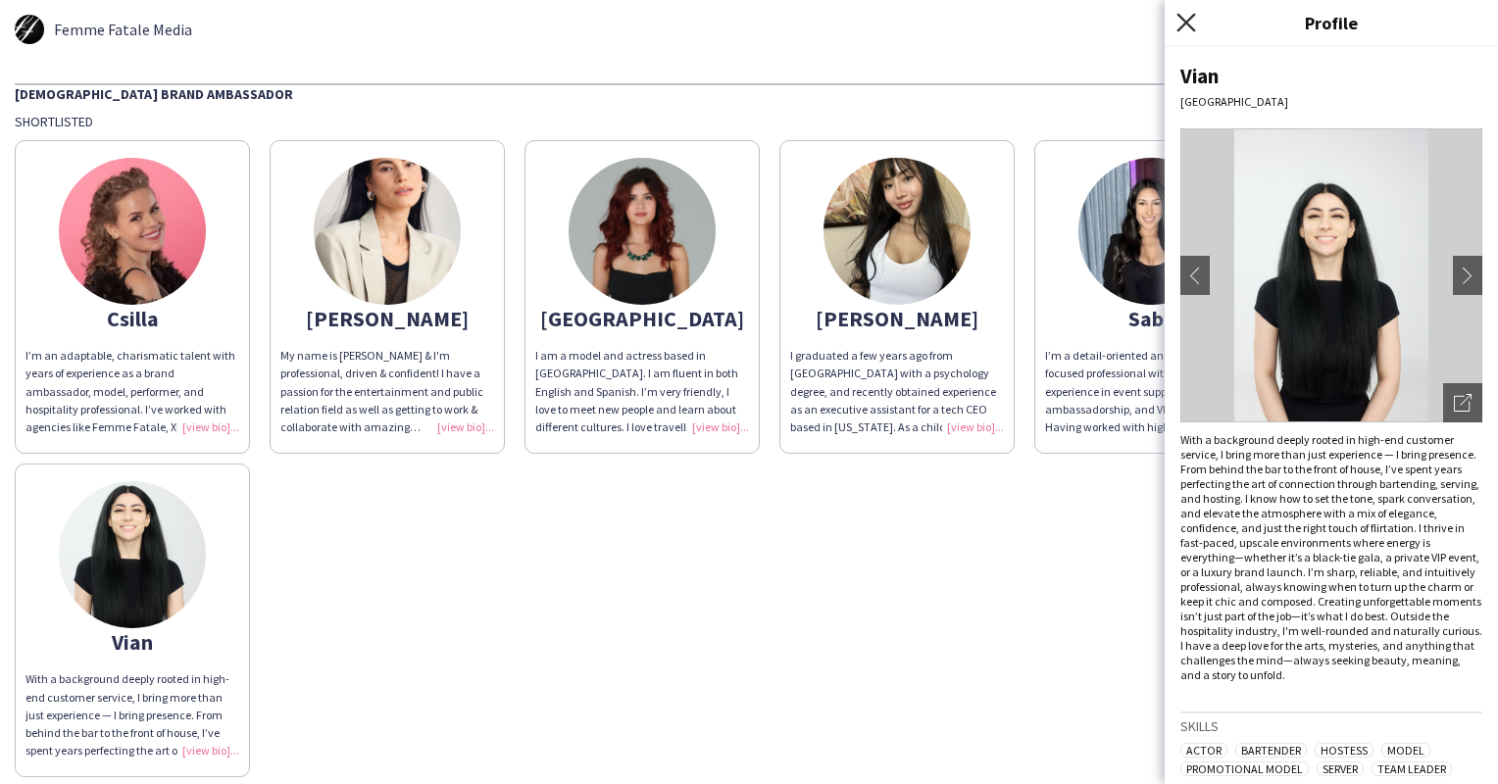
click at [1184, 16] on icon "Close pop-in" at bounding box center [1185, 22] width 19 height 19
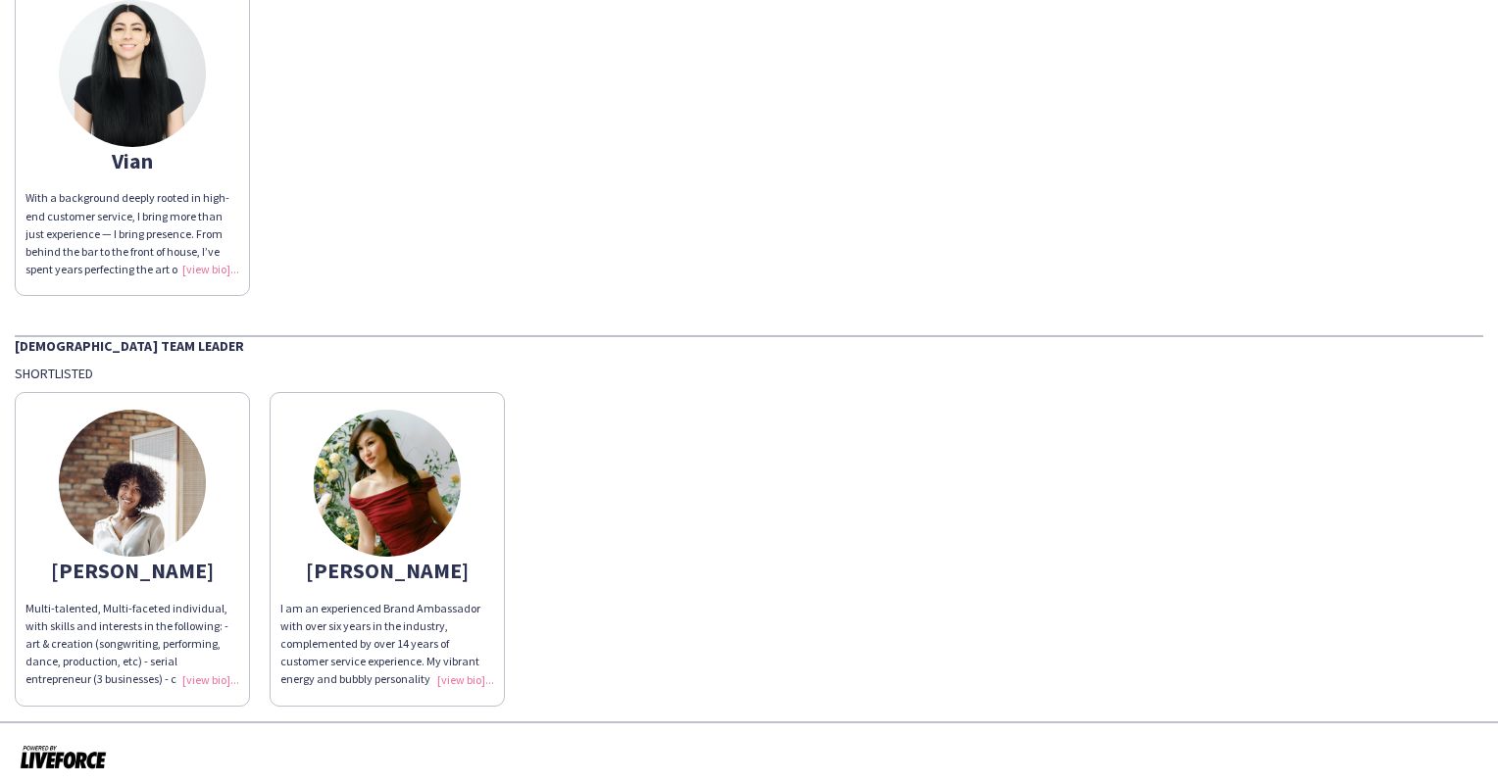
scroll to position [489, 0]
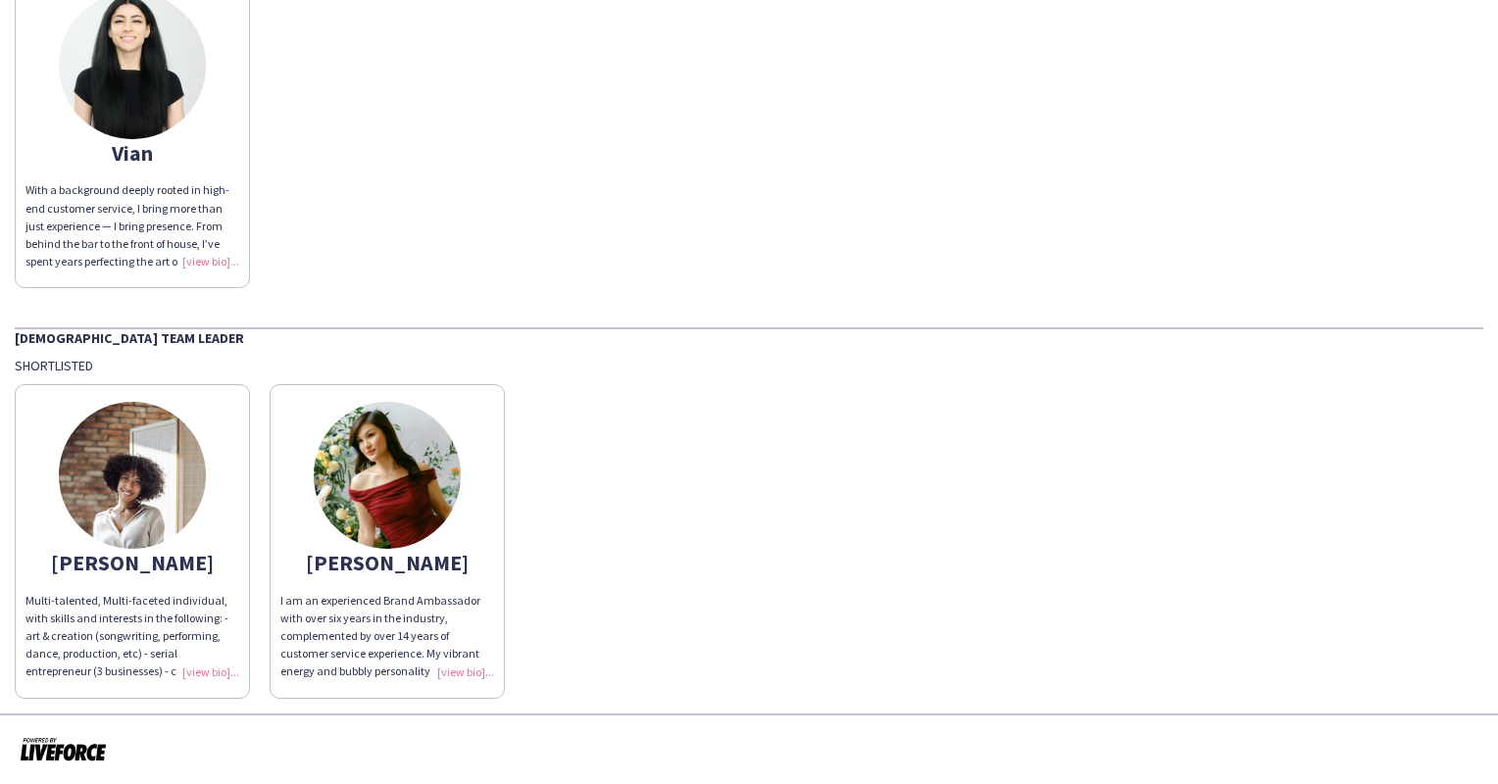
click at [141, 465] on img at bounding box center [132, 475] width 147 height 147
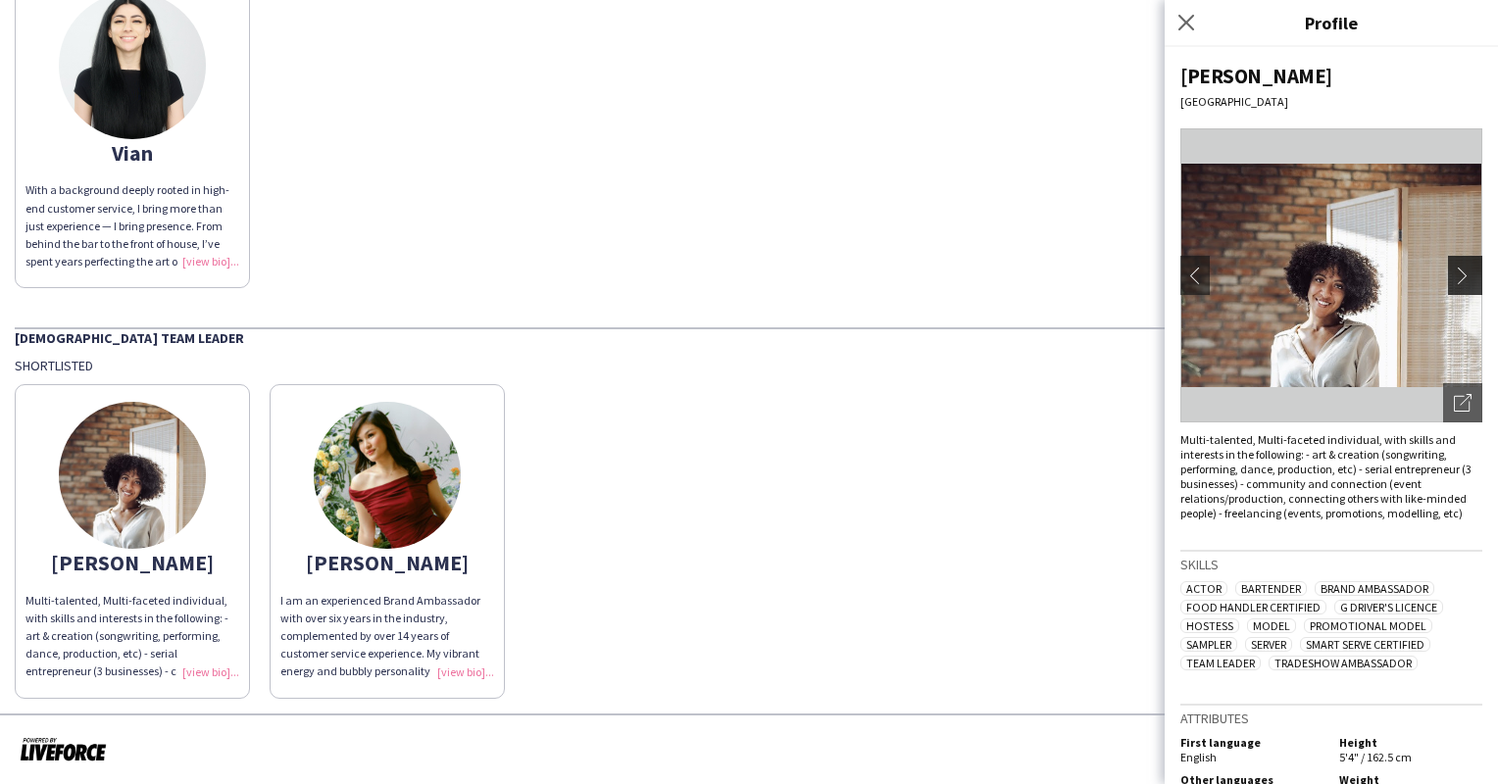
click at [1453, 267] on app-icon "chevron-right" at bounding box center [1466, 276] width 27 height 18
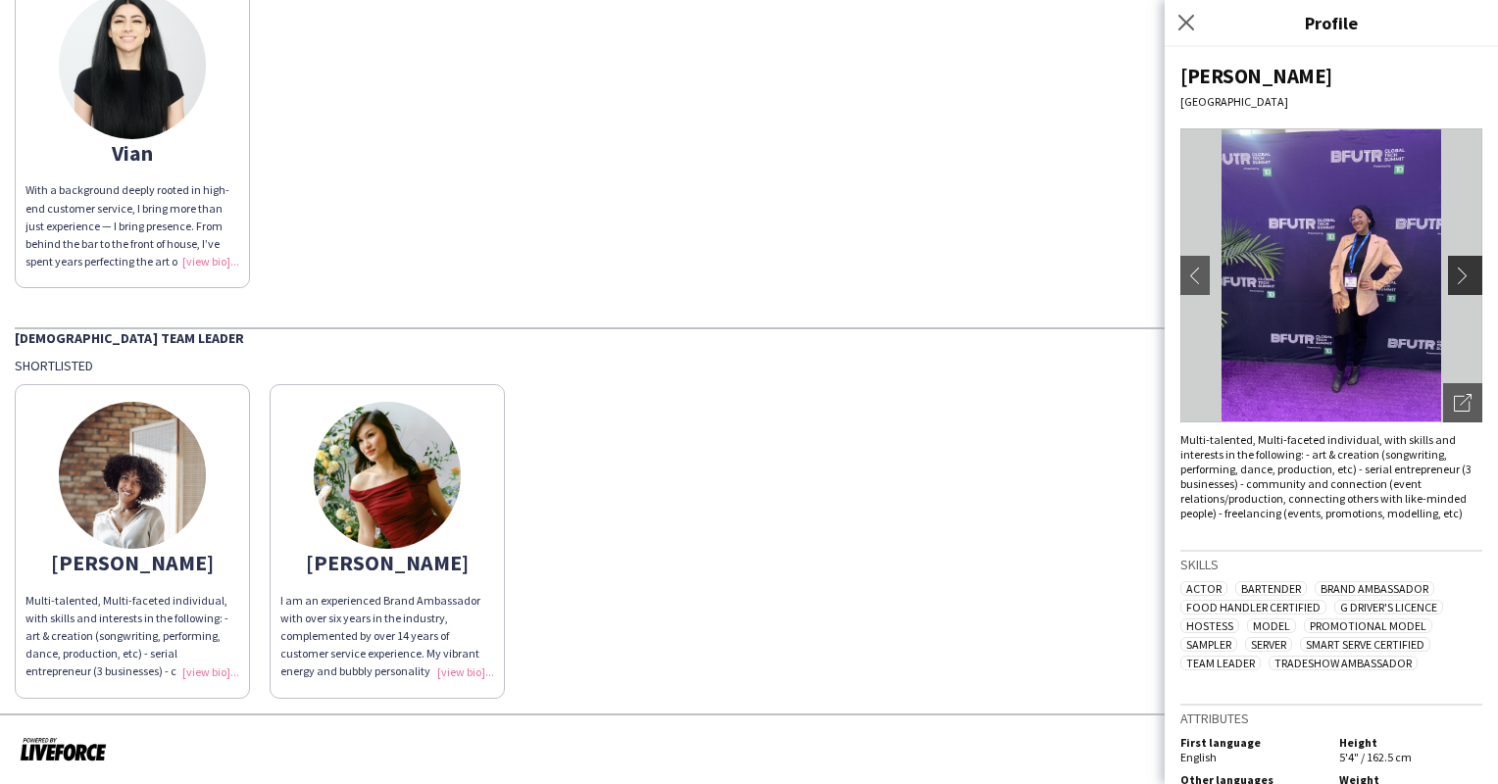
click at [1453, 267] on app-icon "chevron-right" at bounding box center [1466, 276] width 27 height 18
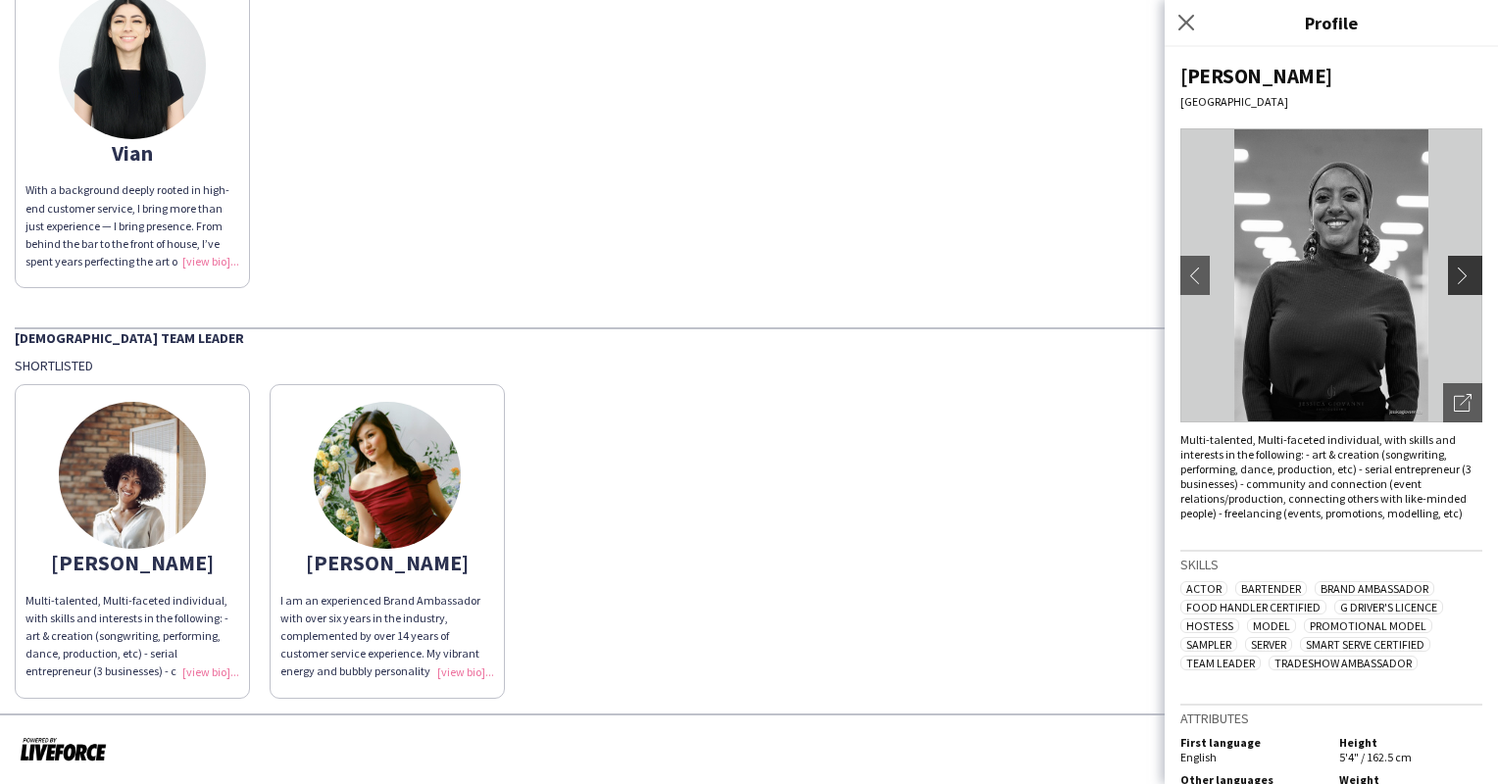
click at [1453, 267] on app-icon "chevron-right" at bounding box center [1466, 276] width 27 height 18
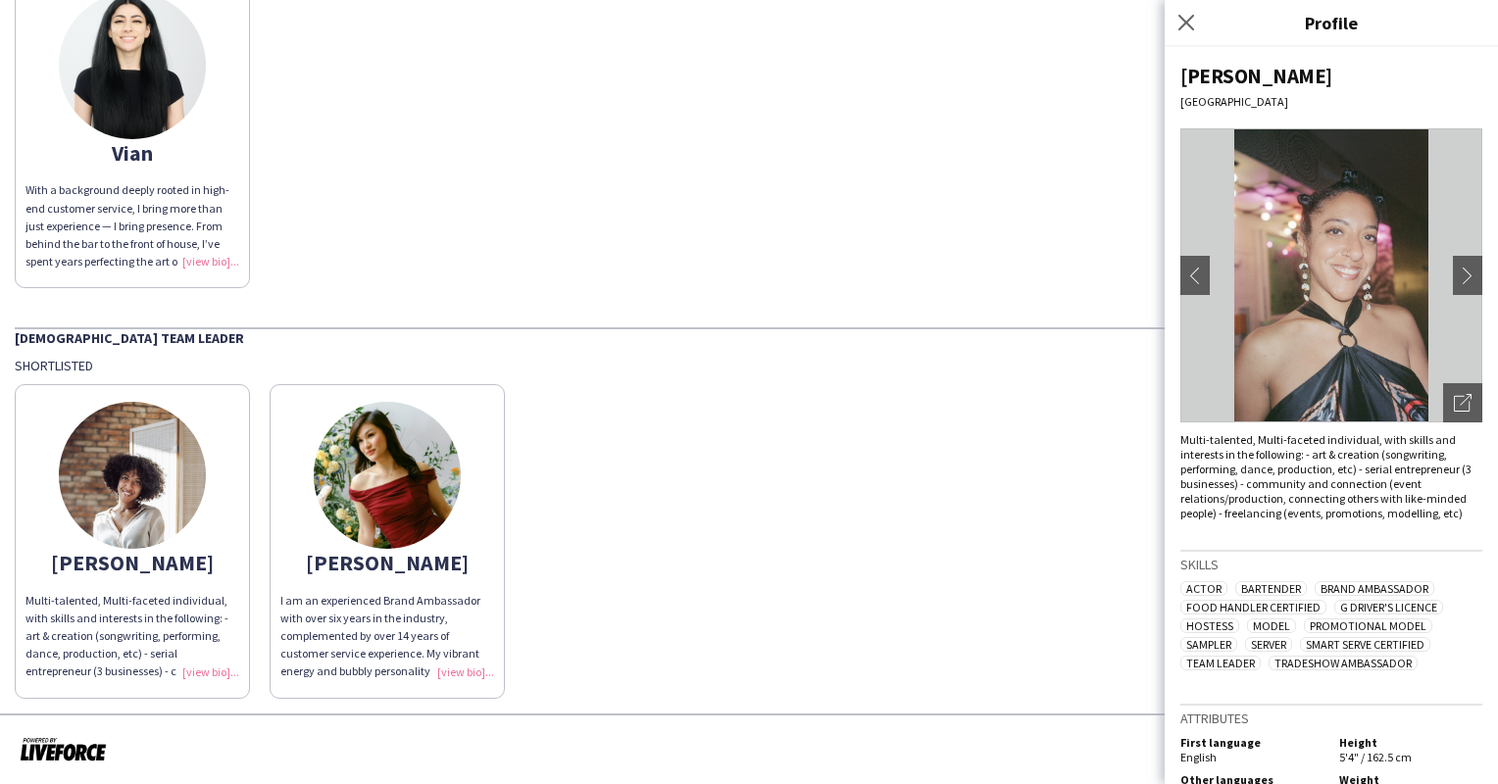
click at [427, 461] on img at bounding box center [387, 475] width 147 height 147
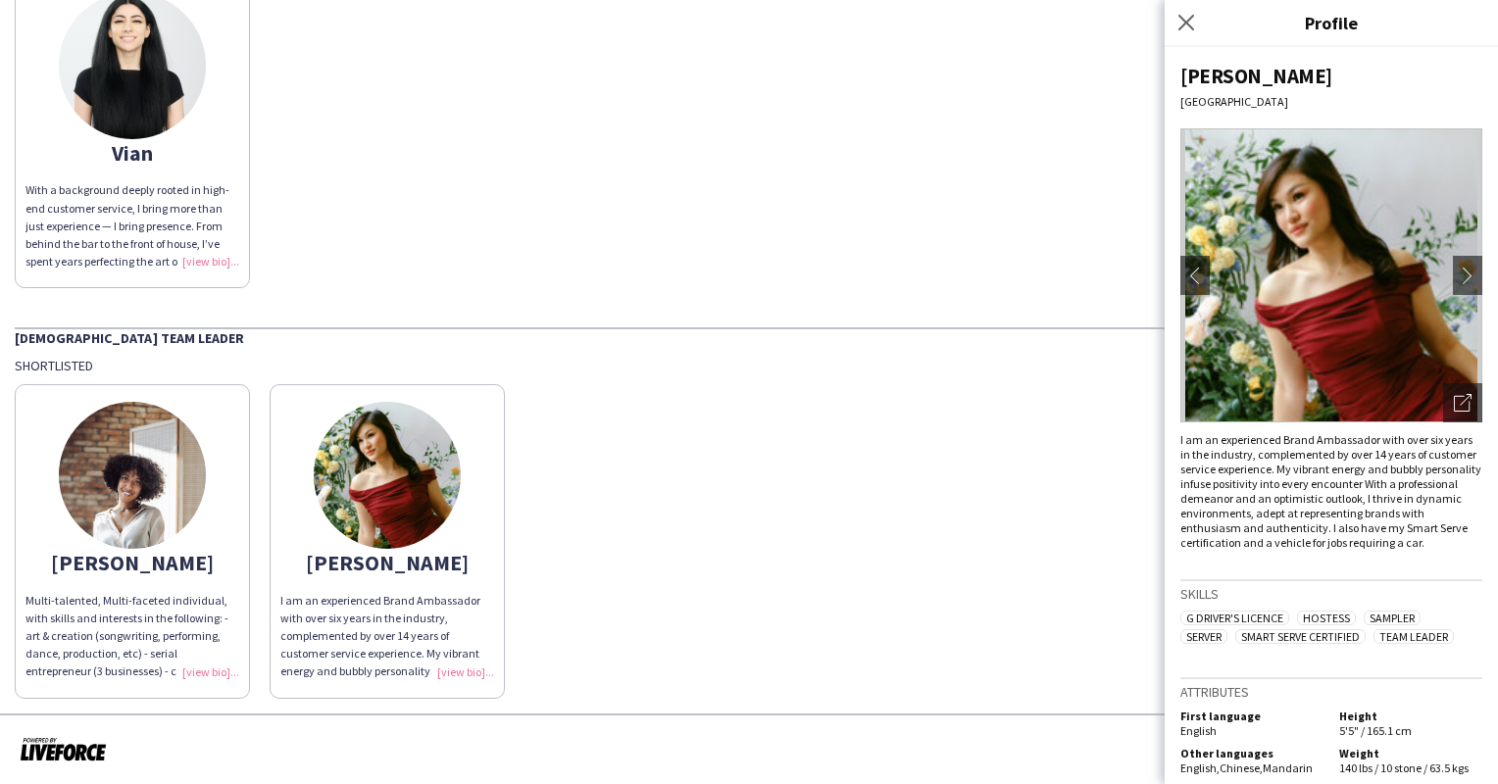
click at [865, 507] on div "[PERSON_NAME] Multi-talented, Multi-faceted individual, with skills and interes…" at bounding box center [749, 535] width 1468 height 323
